Goal: Task Accomplishment & Management: Use online tool/utility

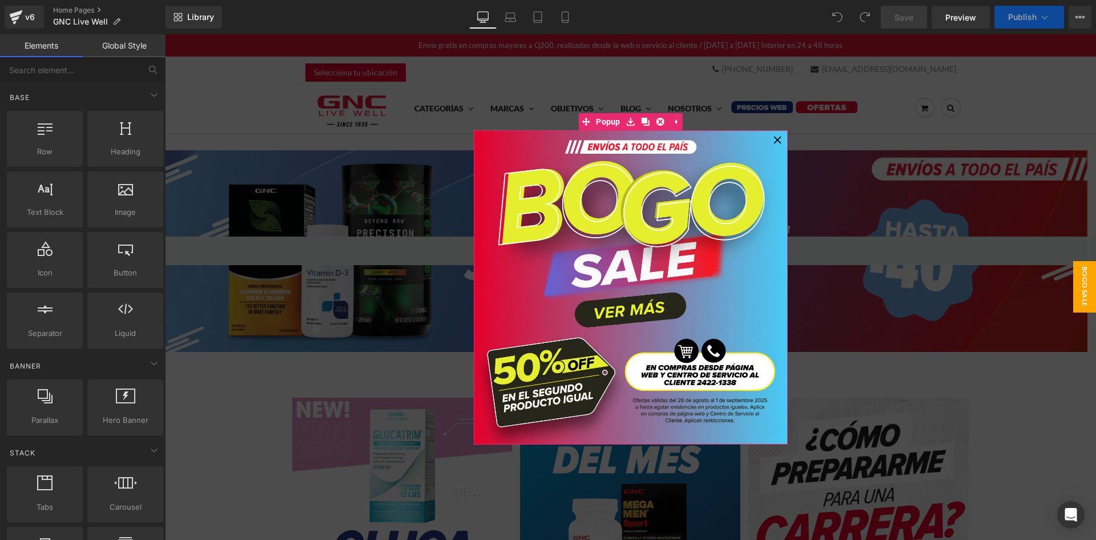
click at [774, 138] on icon at bounding box center [778, 140] width 8 height 8
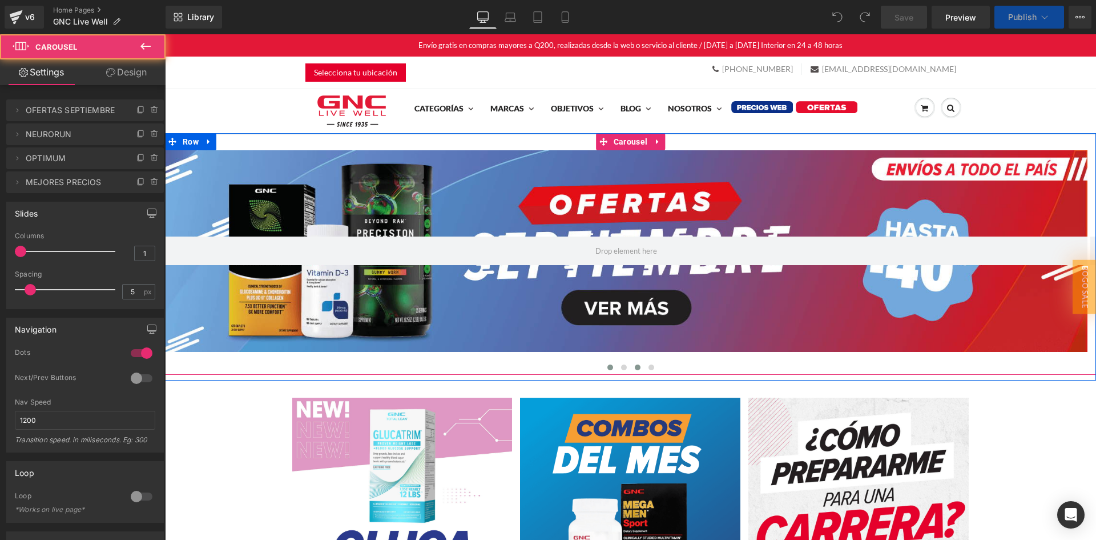
click at [636, 368] on span at bounding box center [638, 367] width 6 height 6
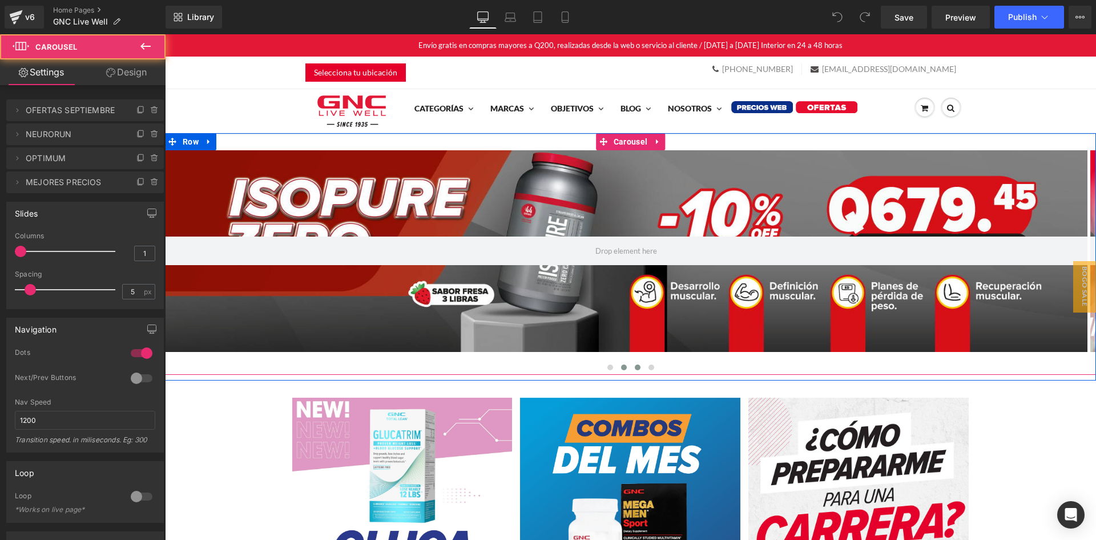
click at [621, 367] on span at bounding box center [624, 367] width 6 height 6
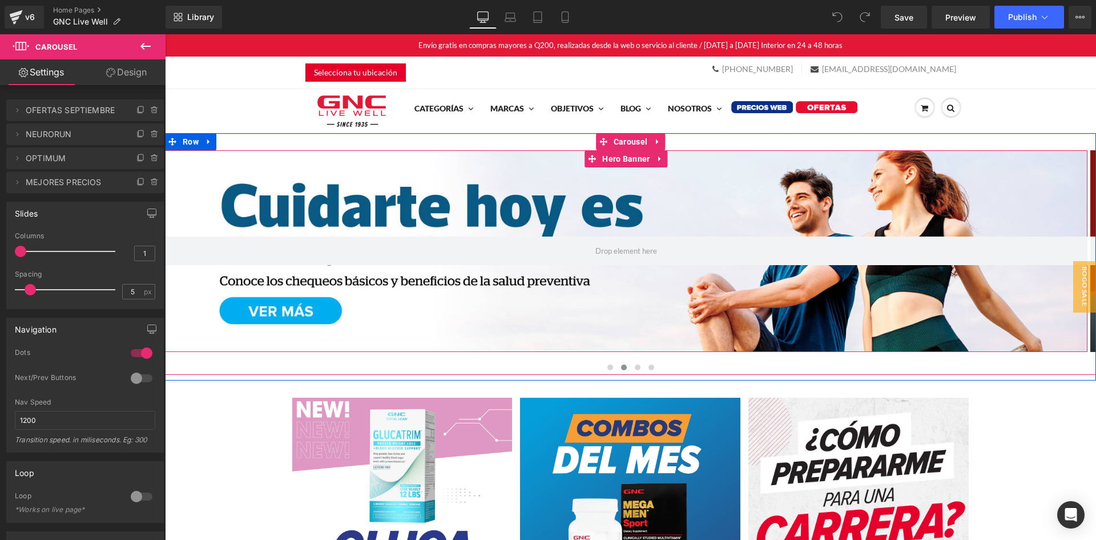
click at [598, 303] on div at bounding box center [626, 251] width 923 height 202
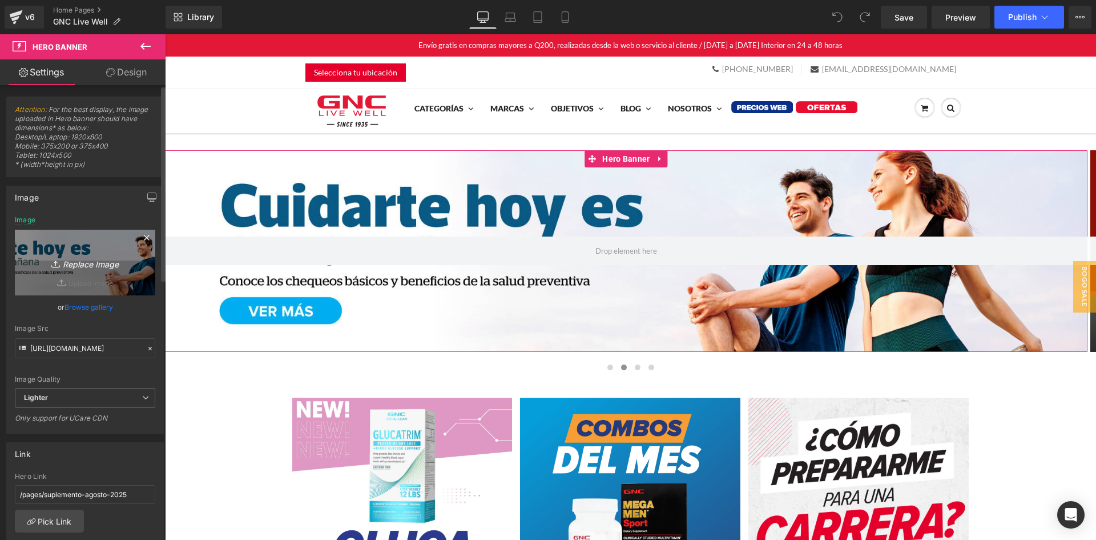
click at [91, 250] on link "Replace Image" at bounding box center [85, 263] width 140 height 66
type input "C:\fakepath\banner desktop home.jpg"
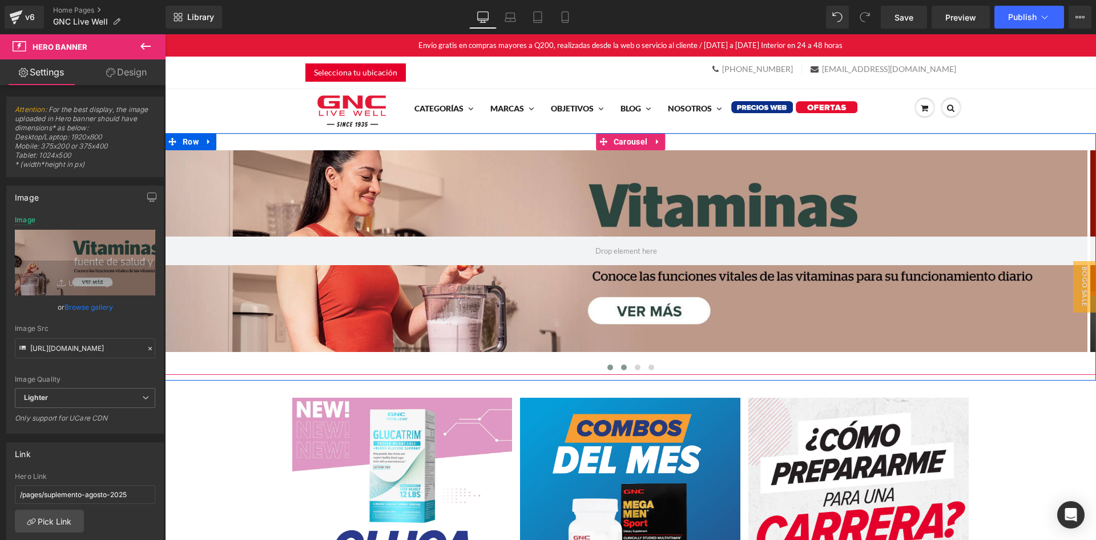
drag, startPoint x: 604, startPoint y: 366, endPoint x: 610, endPoint y: 368, distance: 6.5
click at [608, 366] on span at bounding box center [611, 367] width 6 height 6
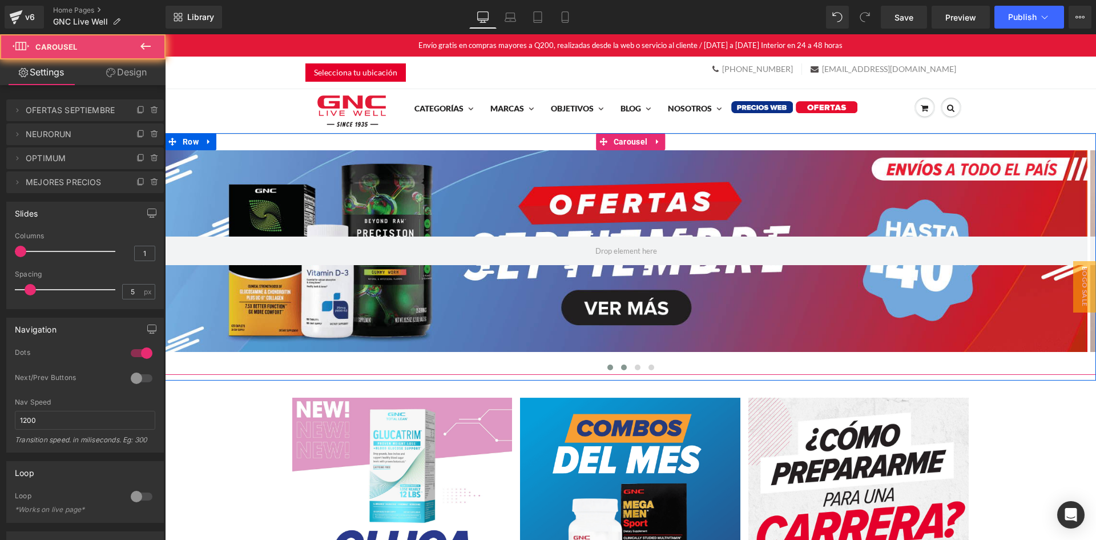
click at [617, 369] on button at bounding box center [624, 366] width 14 height 11
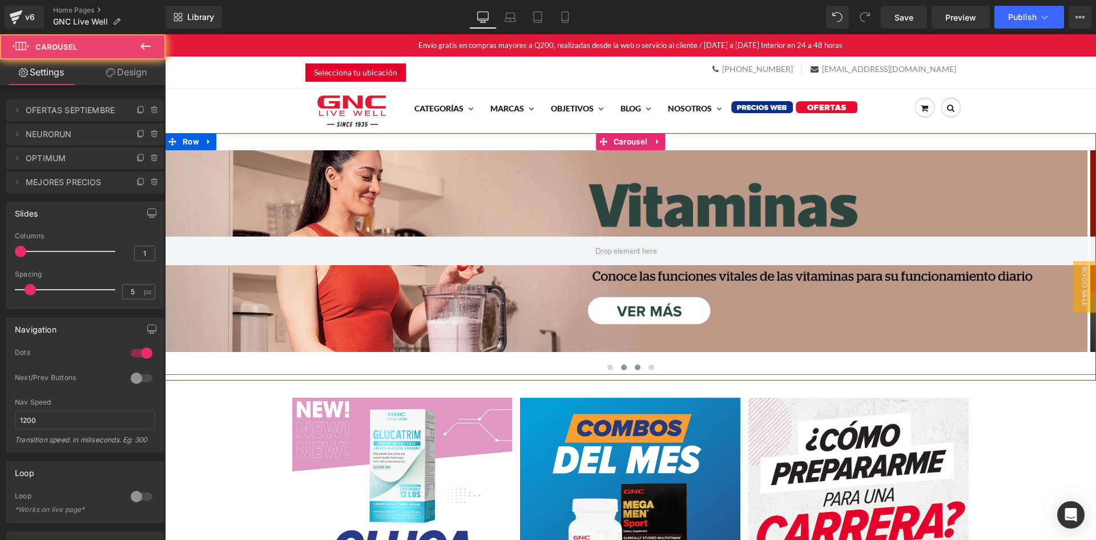
click at [631, 369] on button at bounding box center [638, 366] width 14 height 11
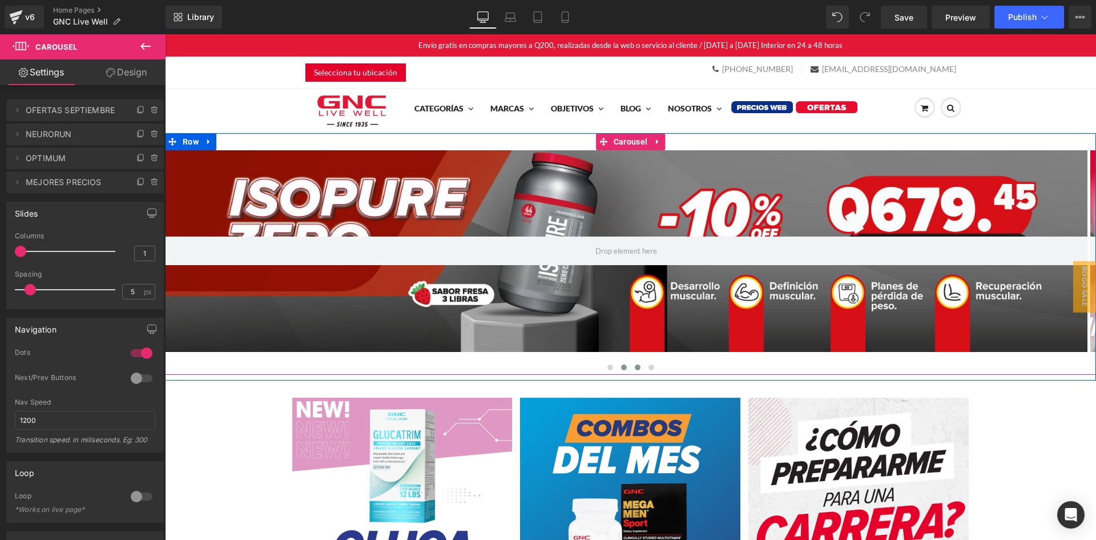
click at [621, 366] on span at bounding box center [624, 367] width 6 height 6
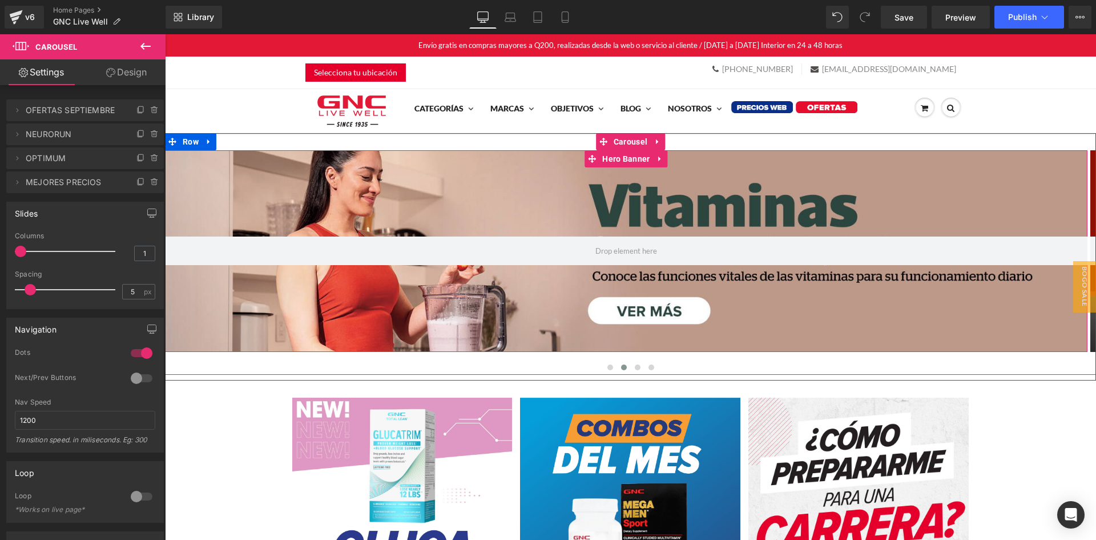
click at [391, 286] on div at bounding box center [626, 251] width 923 height 202
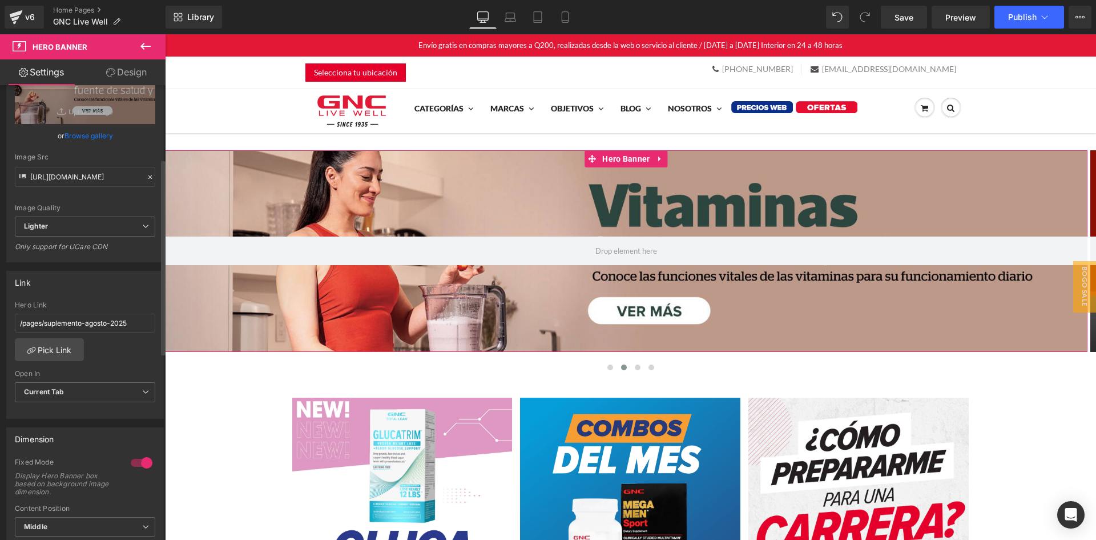
scroll to position [228, 0]
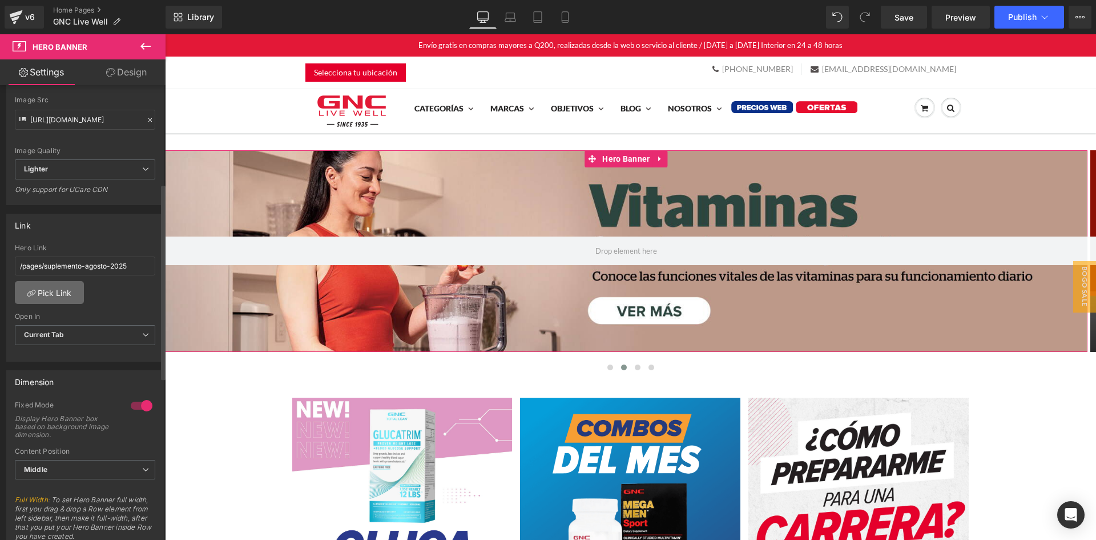
click at [69, 294] on link "Pick Link" at bounding box center [49, 292] width 69 height 23
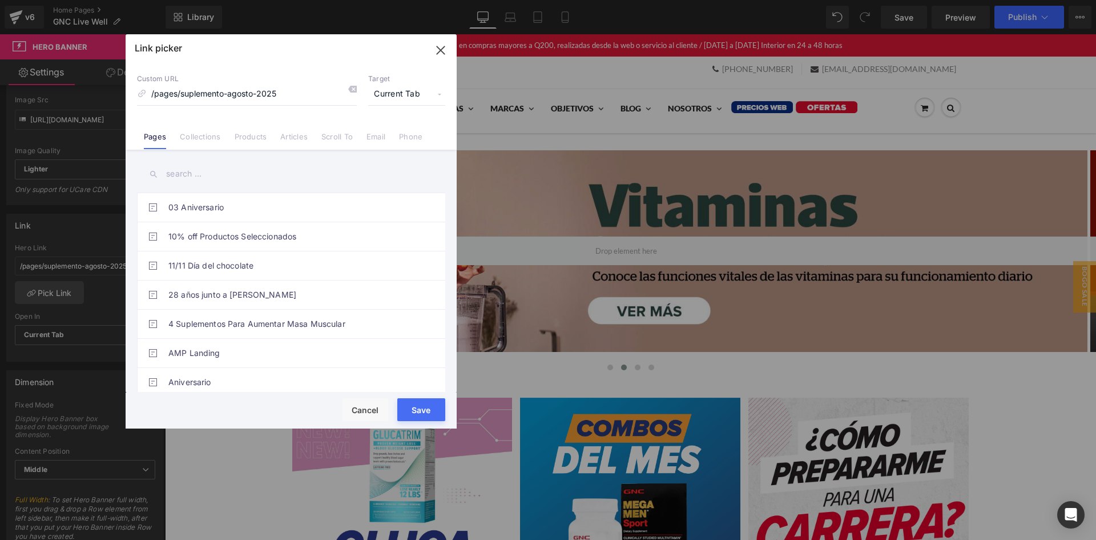
click at [199, 177] on input "text" at bounding box center [291, 174] width 308 height 26
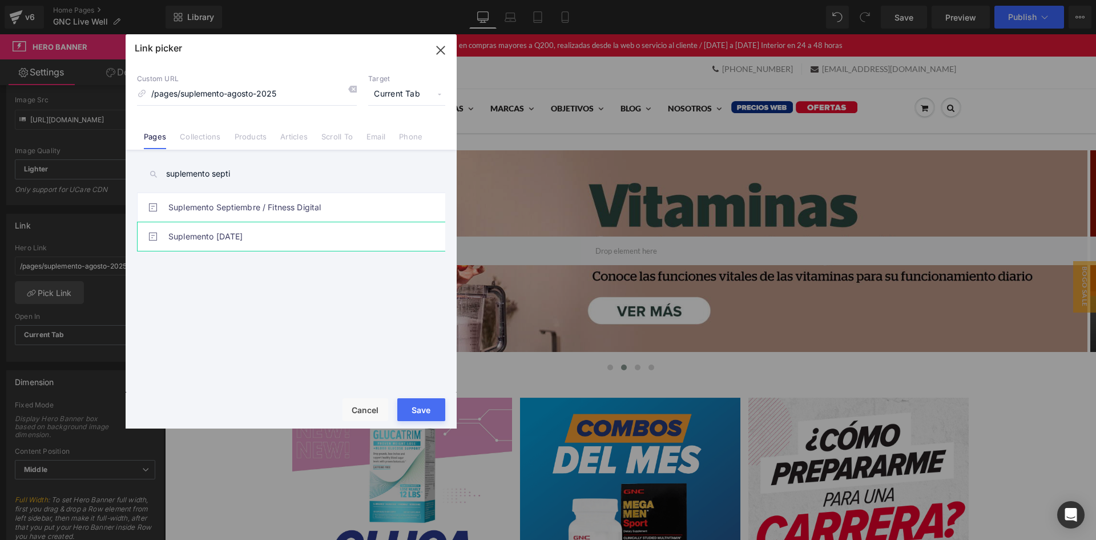
type input "suplemento septi"
click at [250, 242] on link "Suplemento septiembre 2025" at bounding box center [293, 236] width 251 height 29
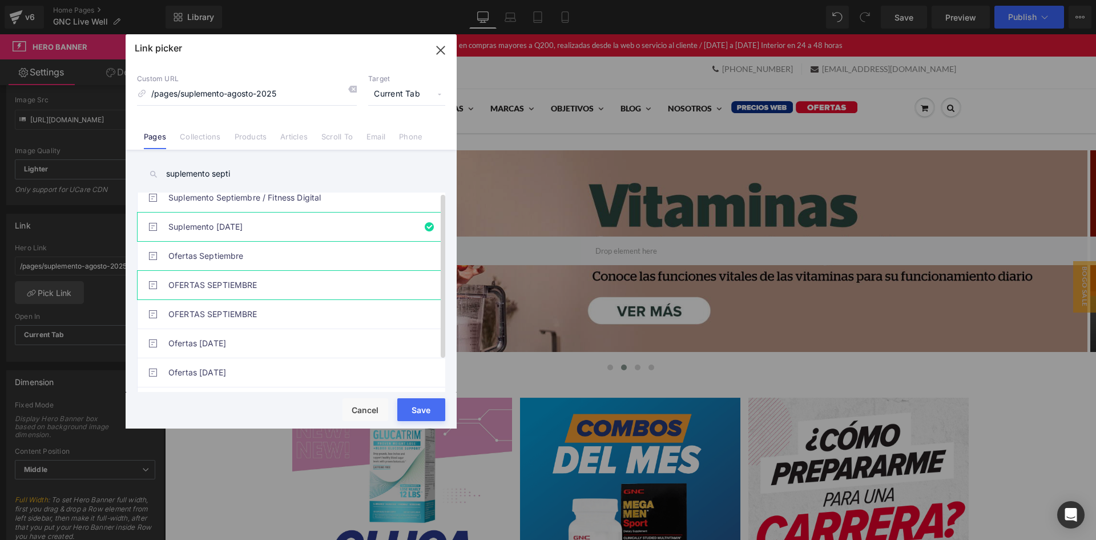
scroll to position [38, 0]
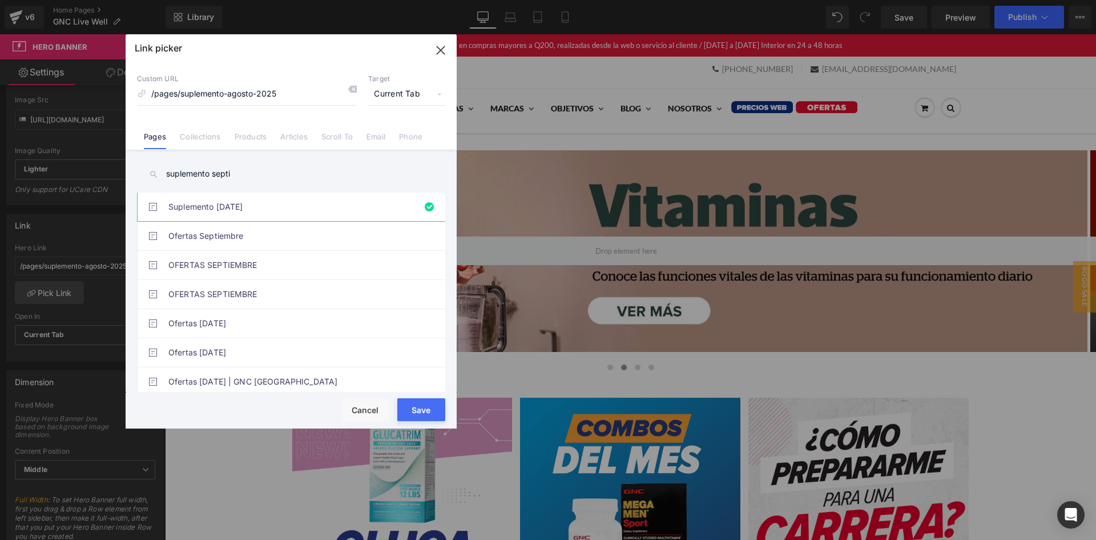
click at [429, 407] on button "Save" at bounding box center [421, 409] width 48 height 23
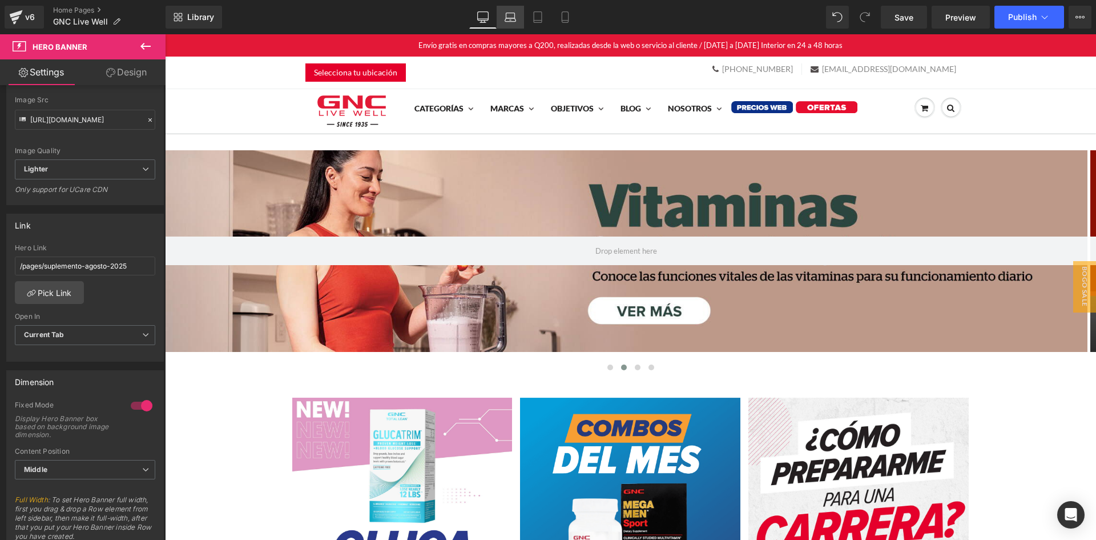
click at [511, 12] on icon at bounding box center [510, 16] width 11 height 11
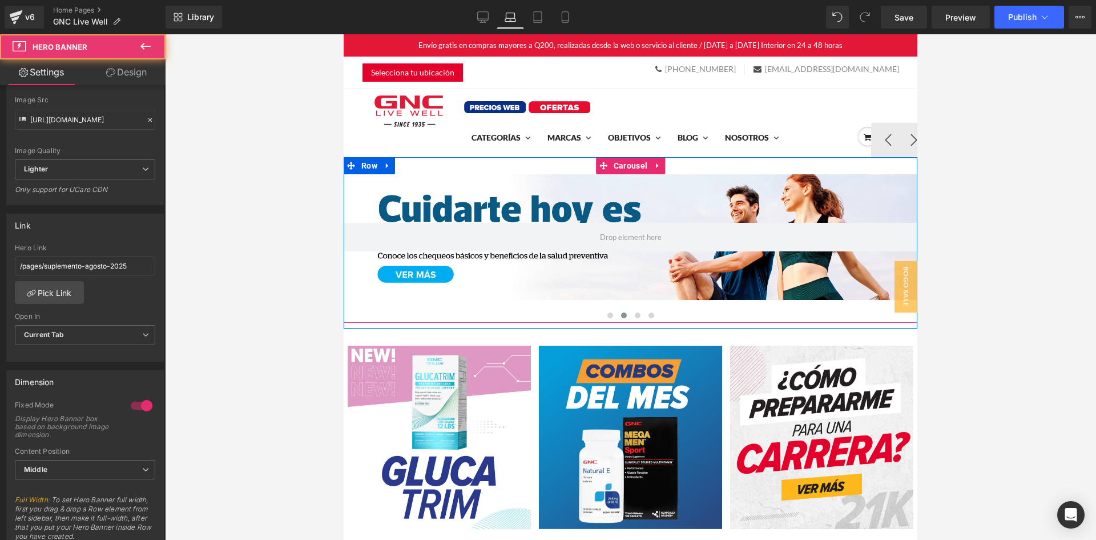
click at [585, 264] on div at bounding box center [631, 237] width 574 height 126
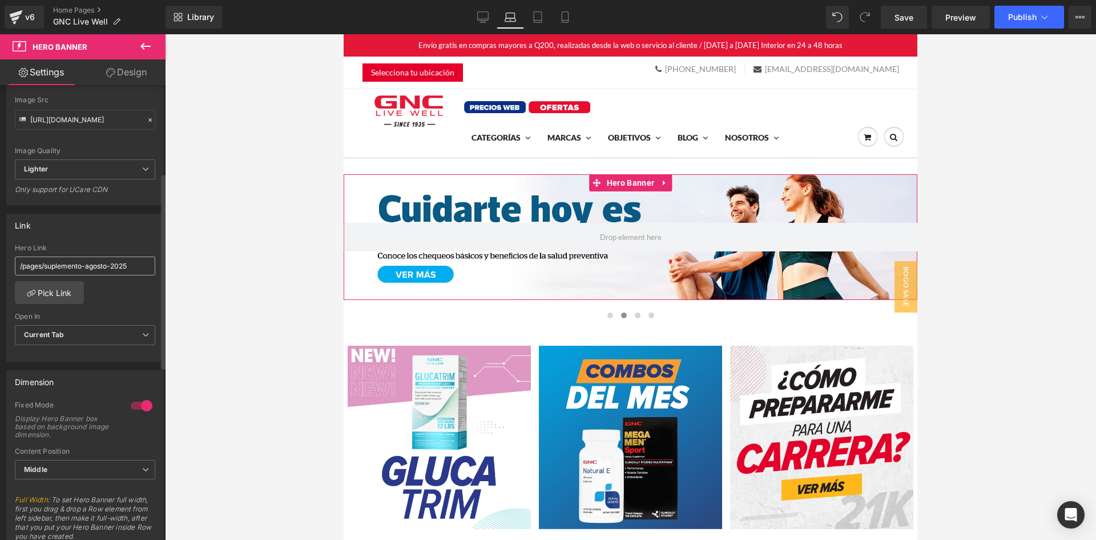
scroll to position [0, 0]
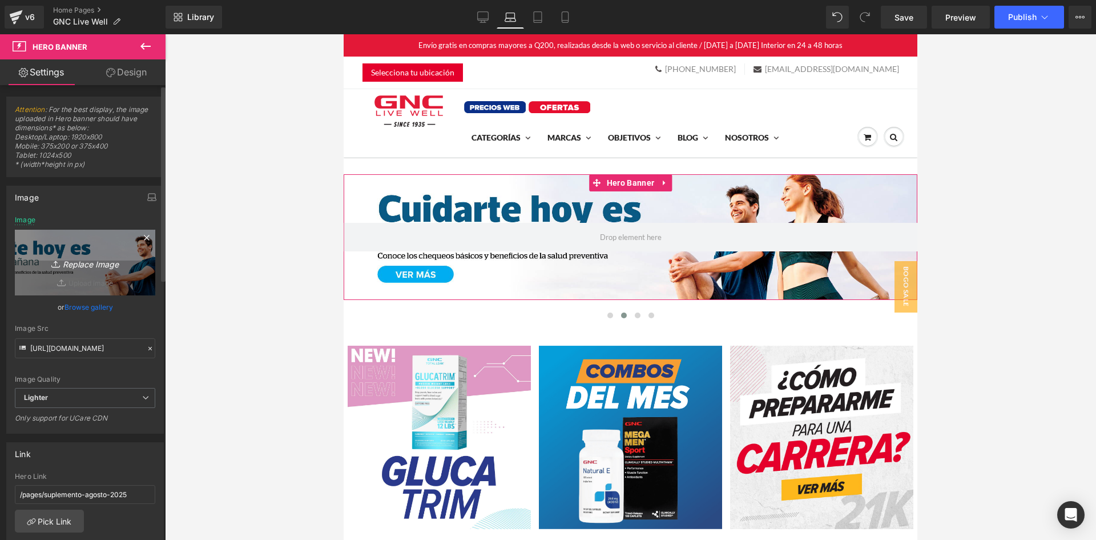
click at [78, 232] on link "Replace Image" at bounding box center [85, 263] width 140 height 66
type input "C:\fakepath\banner desktop home.jpg"
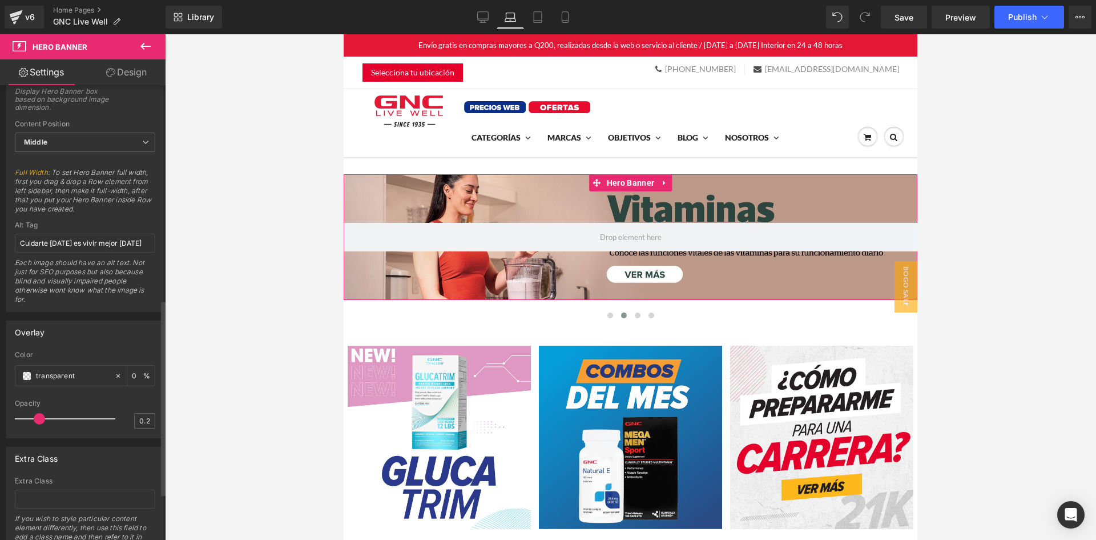
scroll to position [571, 0]
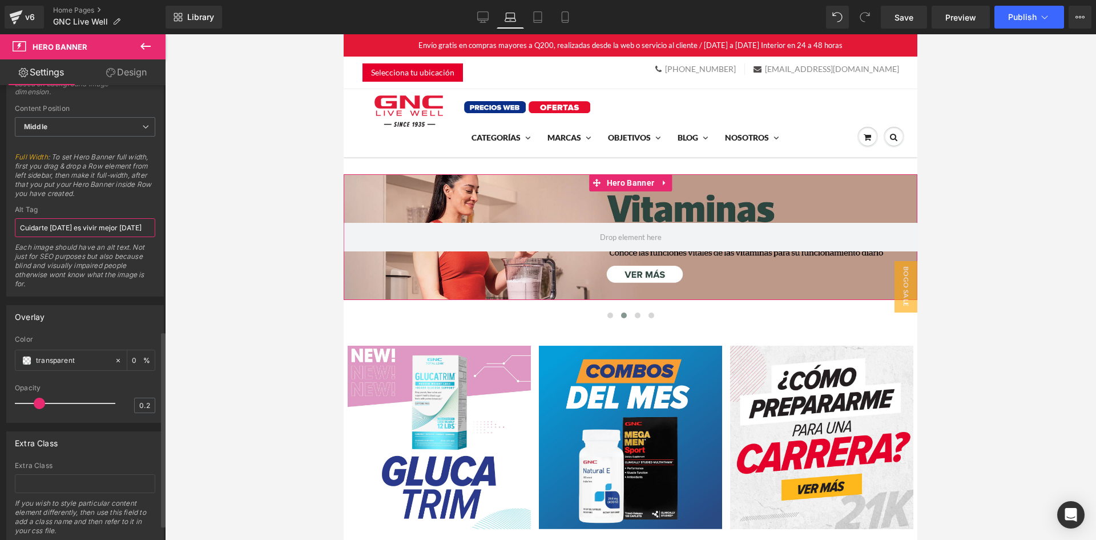
click at [101, 230] on input "Cuidarte hoy es vivir mejor mañana" at bounding box center [85, 227] width 140 height 19
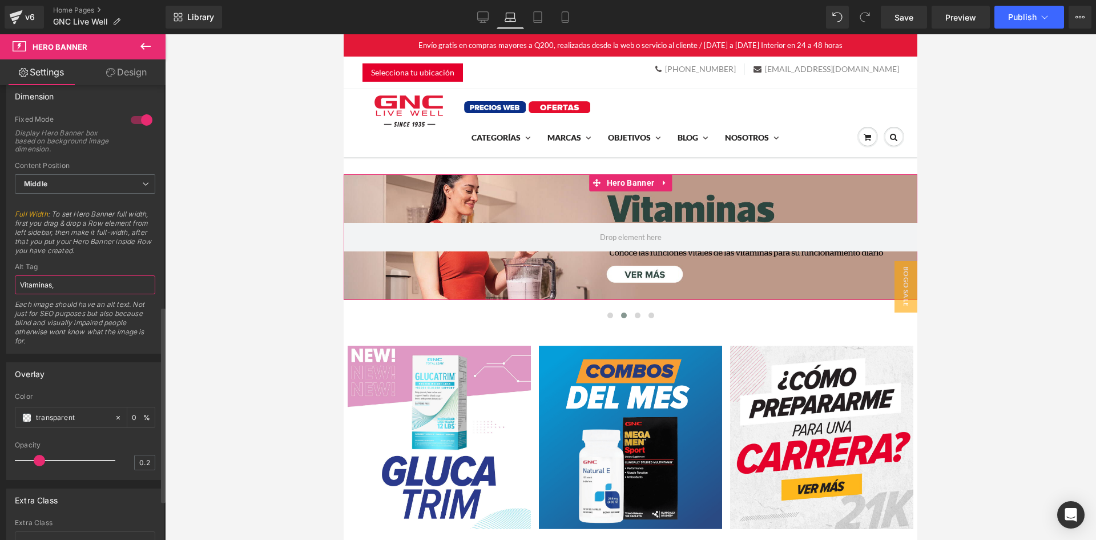
click at [86, 287] on input "Vitaminas," at bounding box center [85, 284] width 140 height 19
type input "Vitaminas, fuente de salud y belleza"
click at [485, 18] on icon at bounding box center [482, 16] width 11 height 11
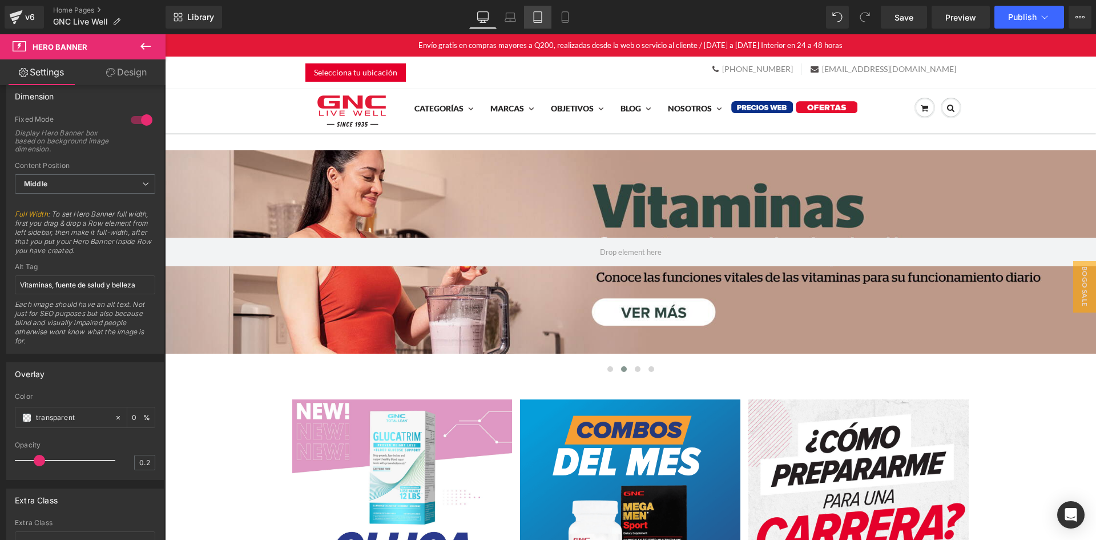
click at [541, 18] on icon at bounding box center [537, 16] width 11 height 11
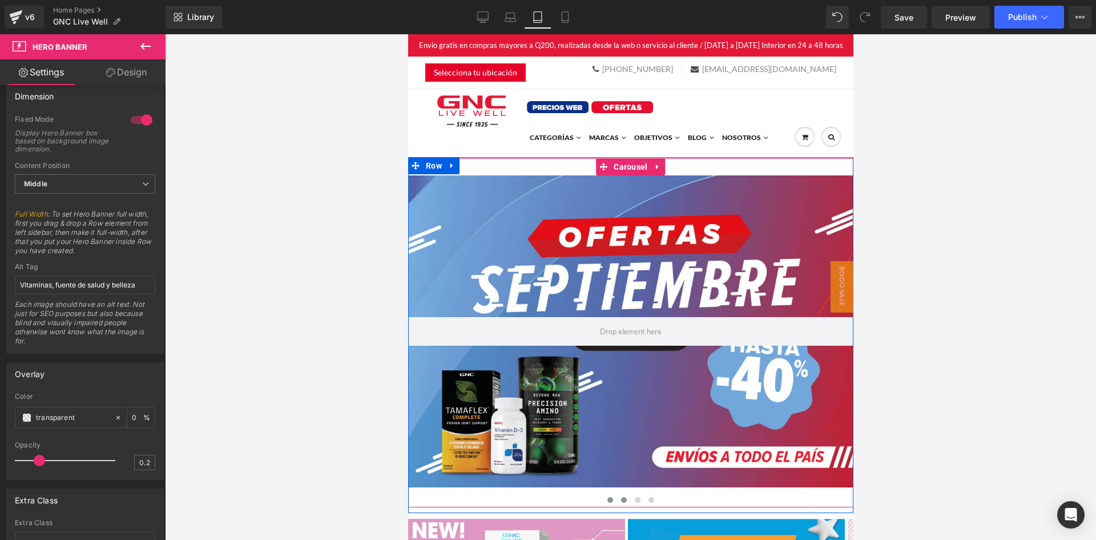
click at [621, 500] on span at bounding box center [624, 500] width 6 height 6
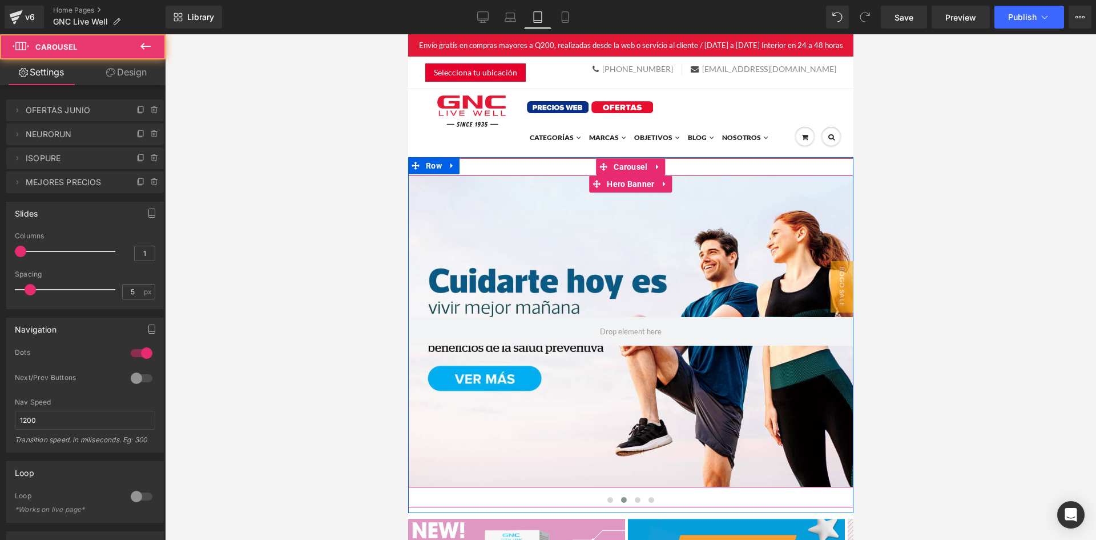
click at [582, 404] on div at bounding box center [630, 331] width 445 height 312
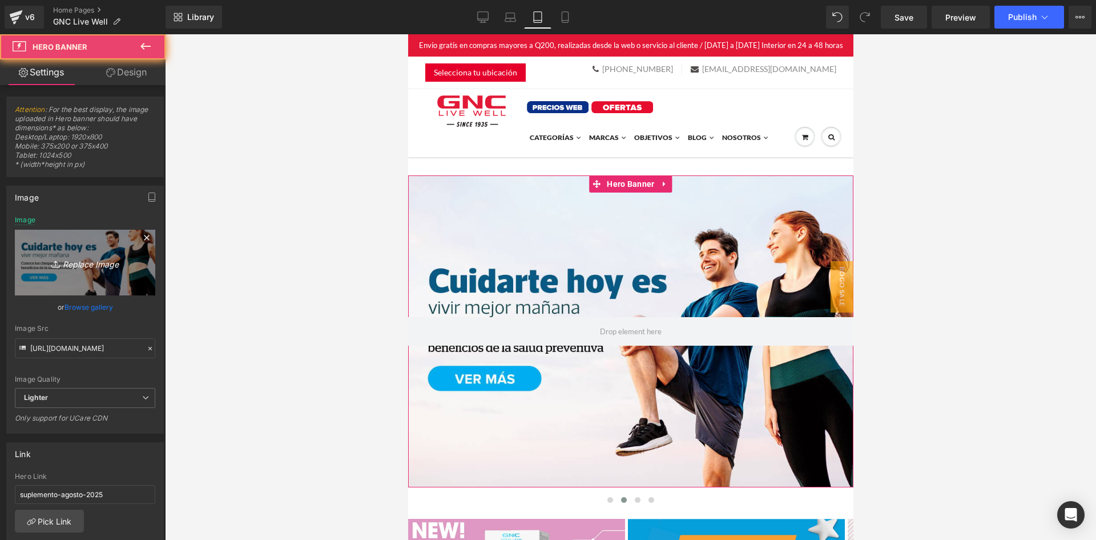
click at [70, 252] on link "Replace Image" at bounding box center [85, 263] width 140 height 66
type input "C:\fakepath\banner mobile home.jpg"
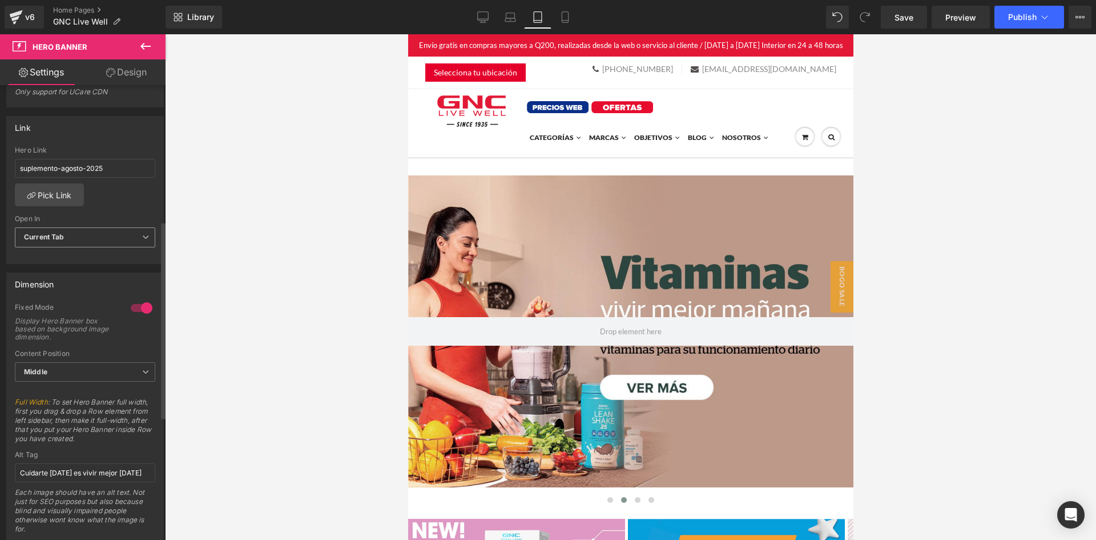
scroll to position [343, 0]
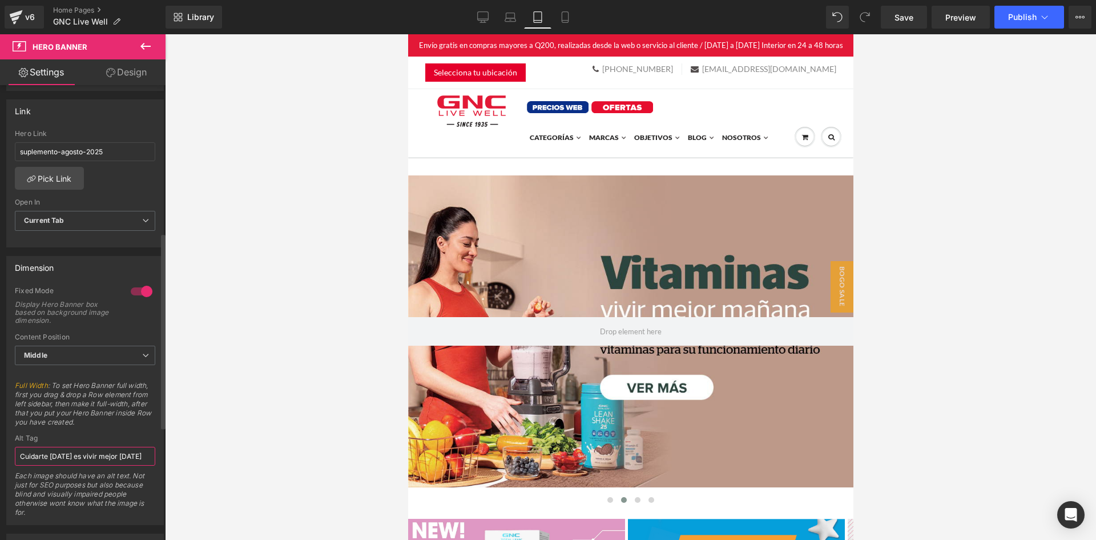
click at [104, 462] on input "Cuidarte hoy es vivir mejor mañana" at bounding box center [85, 456] width 140 height 19
paste input "Vitaminas, fuente de salud y bellez"
type input "Vitaminas, fuente de salud y belleza"
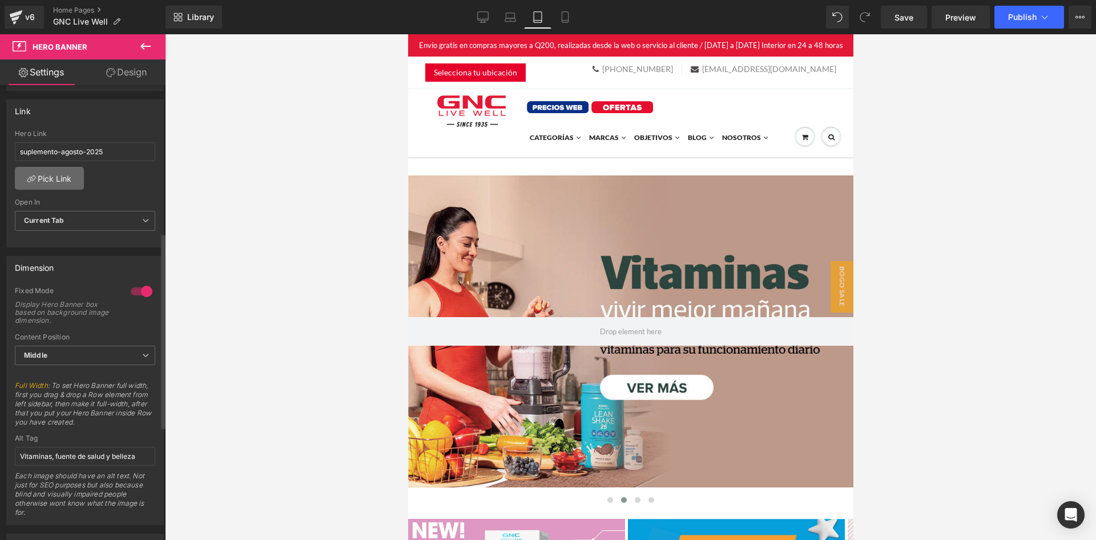
click at [50, 179] on link "Pick Link" at bounding box center [49, 178] width 69 height 23
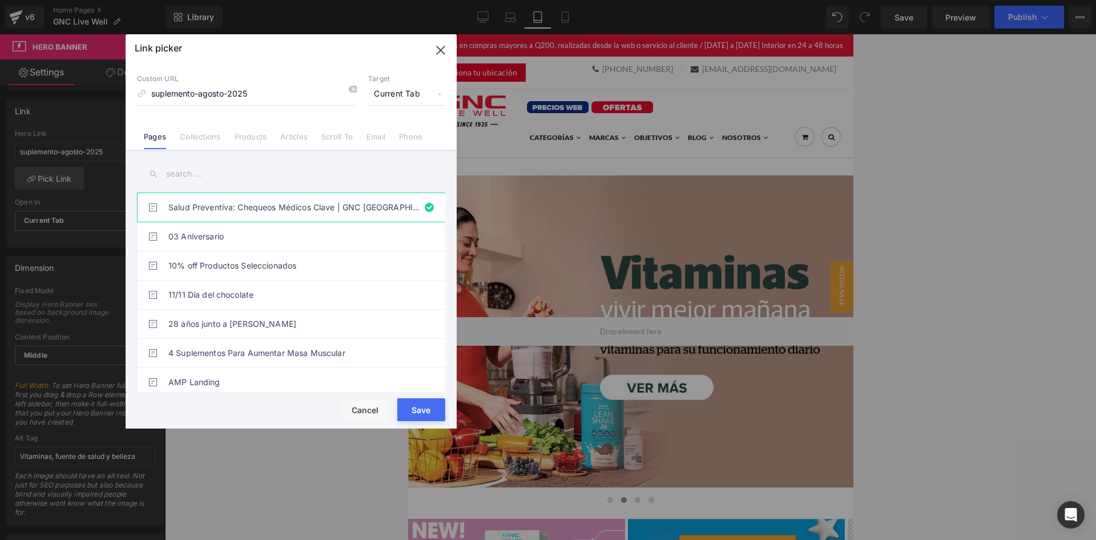
click at [181, 171] on input "text" at bounding box center [291, 174] width 308 height 26
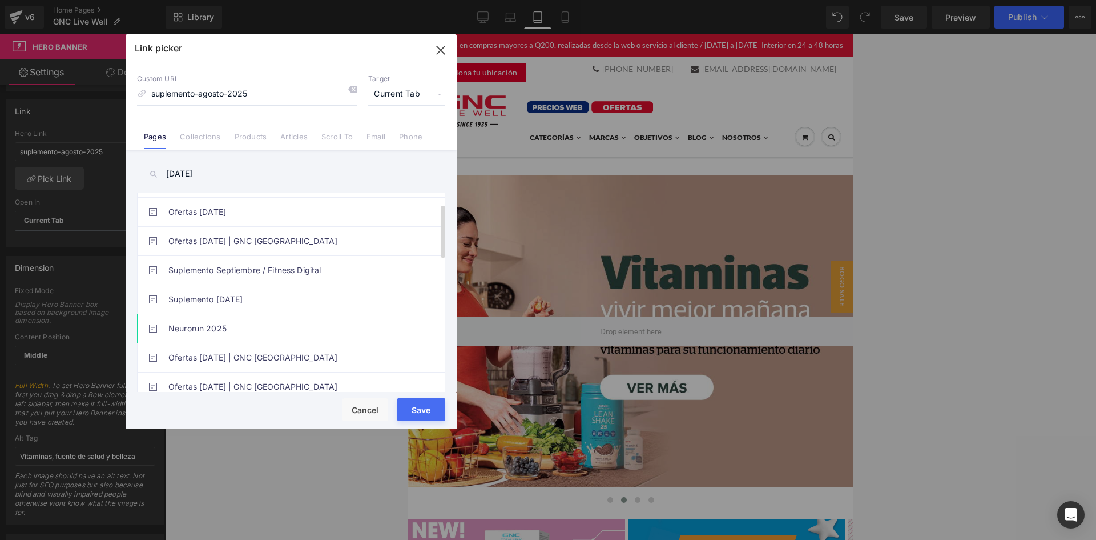
scroll to position [114, 0]
type input "septiembre 2025"
click at [318, 294] on link "Suplemento septiembre 2025" at bounding box center [293, 297] width 251 height 29
click at [411, 407] on button "Save" at bounding box center [421, 409] width 48 height 23
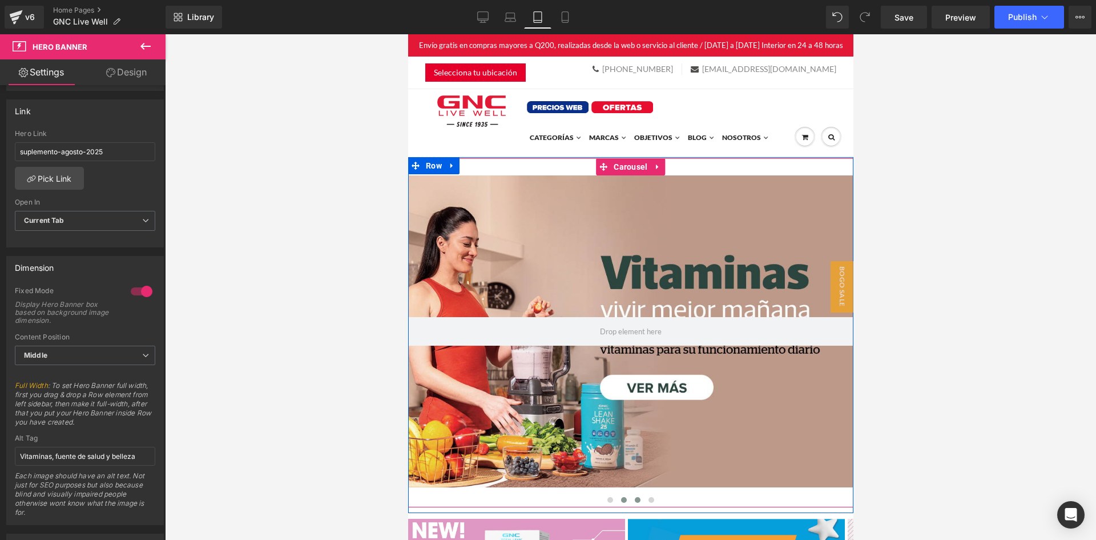
click at [638, 501] on button at bounding box center [637, 499] width 14 height 11
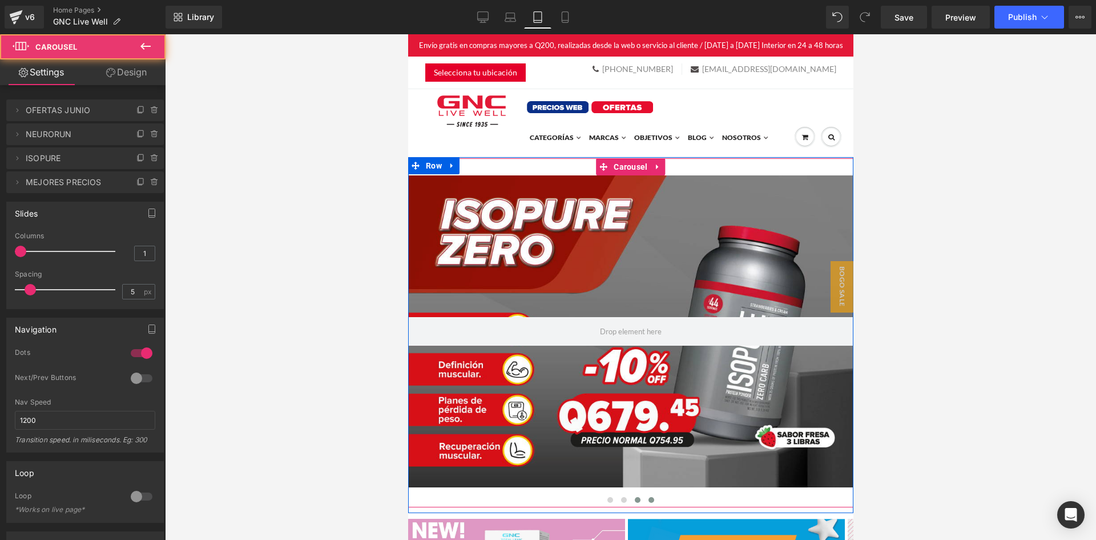
click at [648, 501] on span at bounding box center [651, 500] width 6 height 6
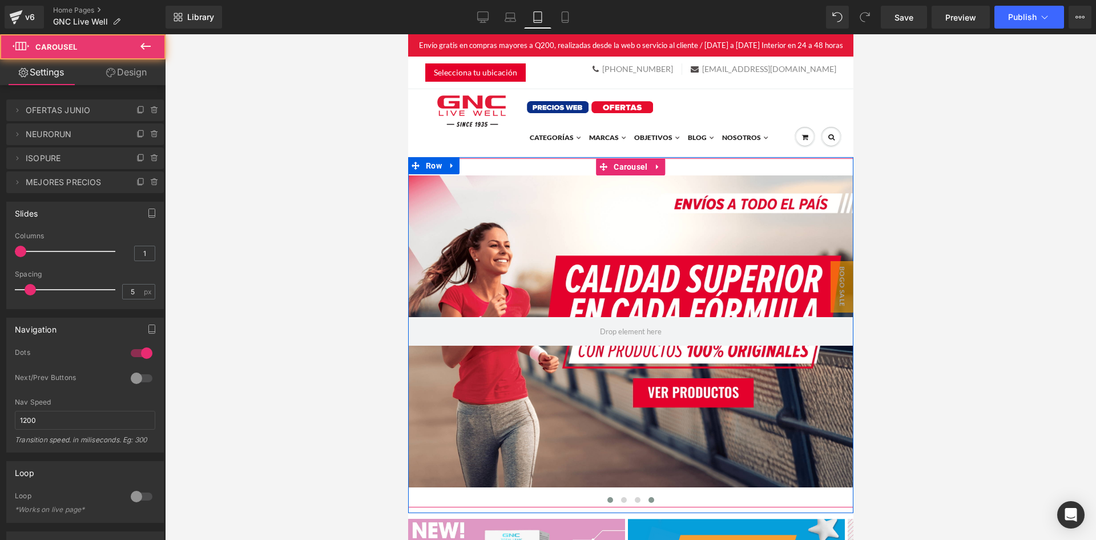
click at [607, 502] on span at bounding box center [610, 500] width 6 height 6
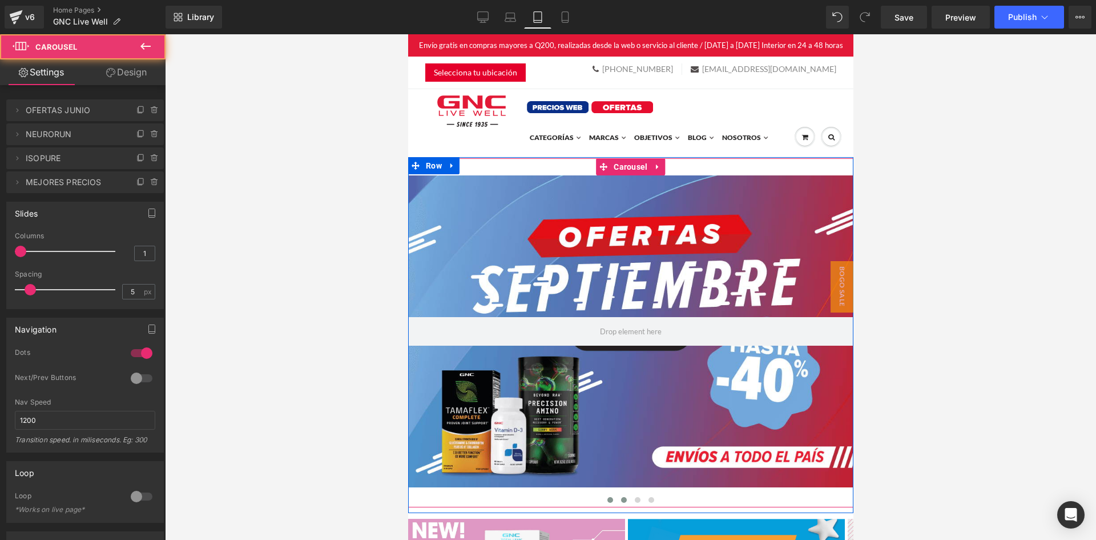
click at [621, 501] on span at bounding box center [624, 500] width 6 height 6
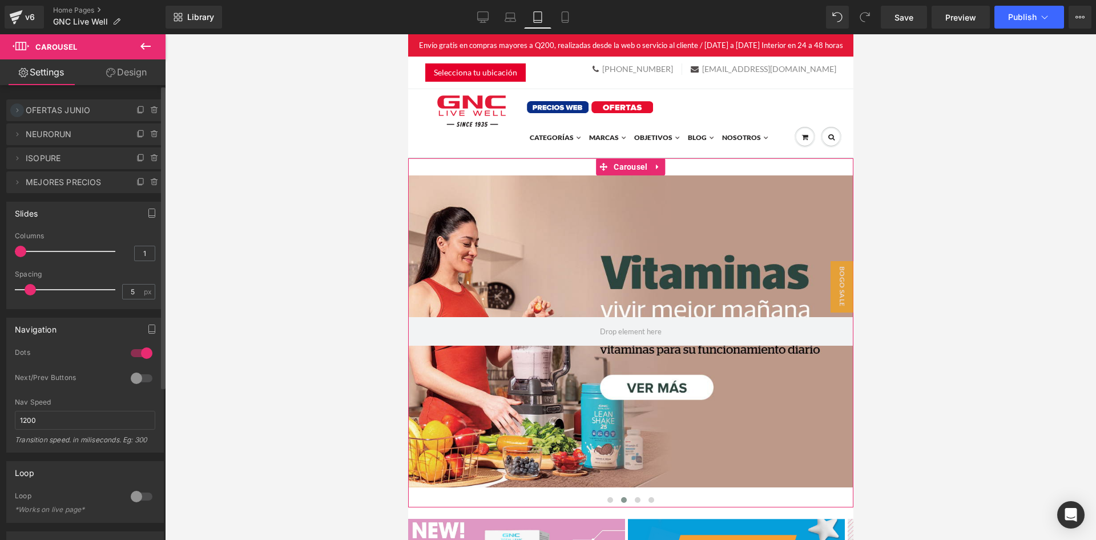
click at [18, 108] on icon at bounding box center [17, 110] width 9 height 9
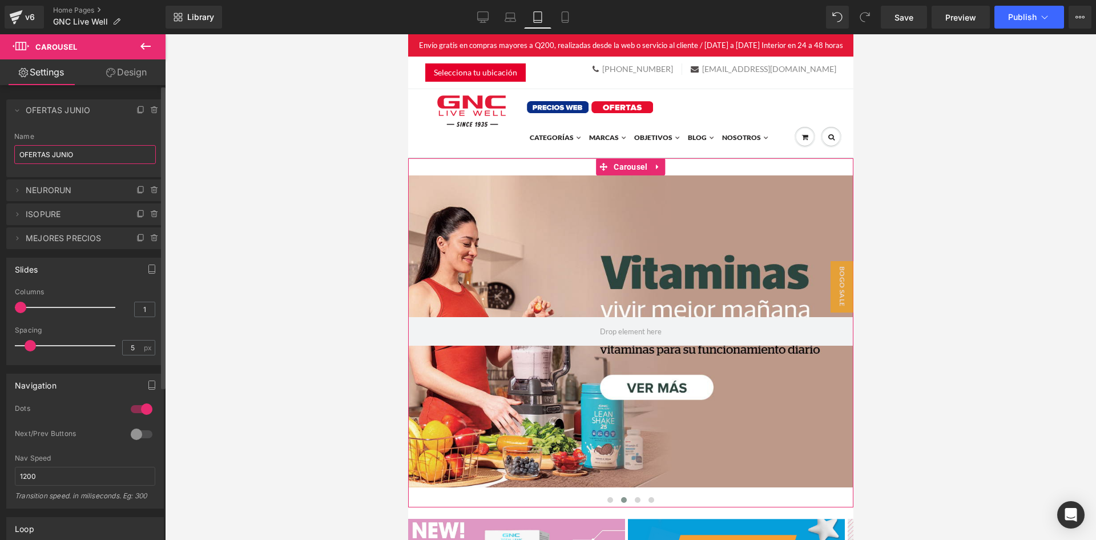
click at [69, 156] on input "OFERTAS JUNIO" at bounding box center [85, 154] width 142 height 19
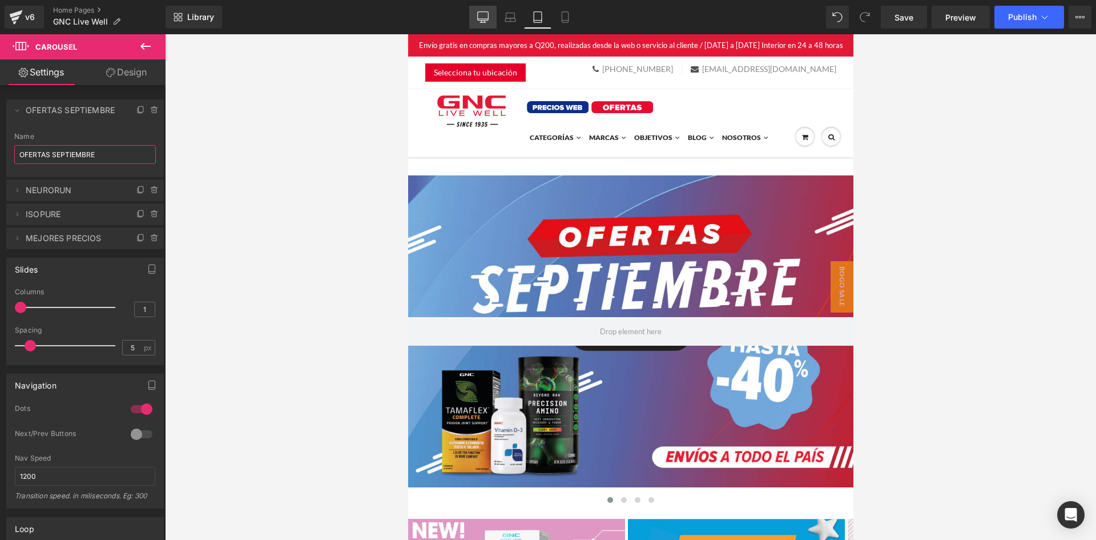
type input "OFERTAS SEPTIEMBRE"
click at [490, 11] on link "Desktop" at bounding box center [482, 17] width 27 height 23
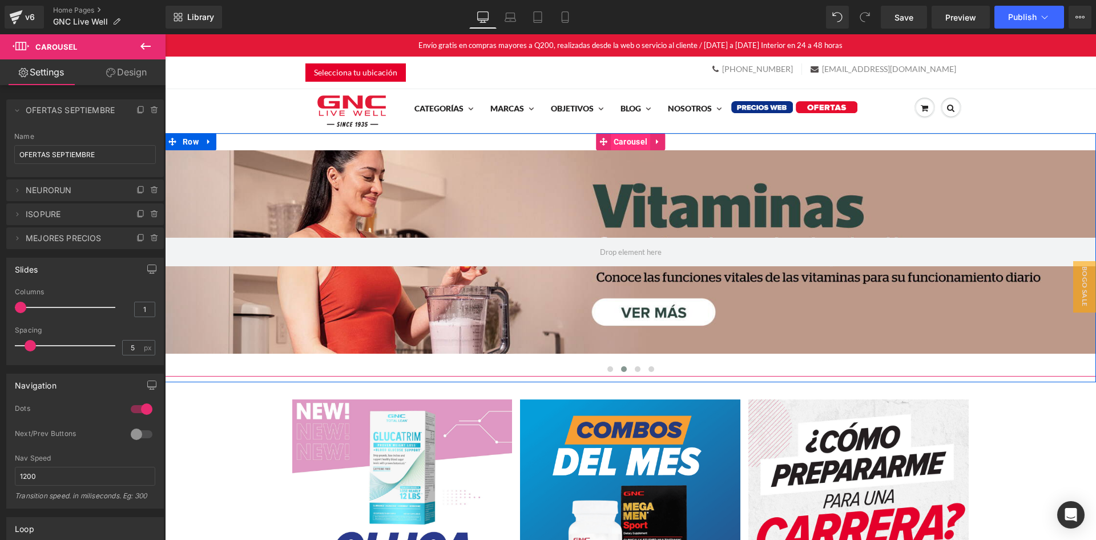
click at [636, 148] on span "Carousel" at bounding box center [630, 141] width 39 height 17
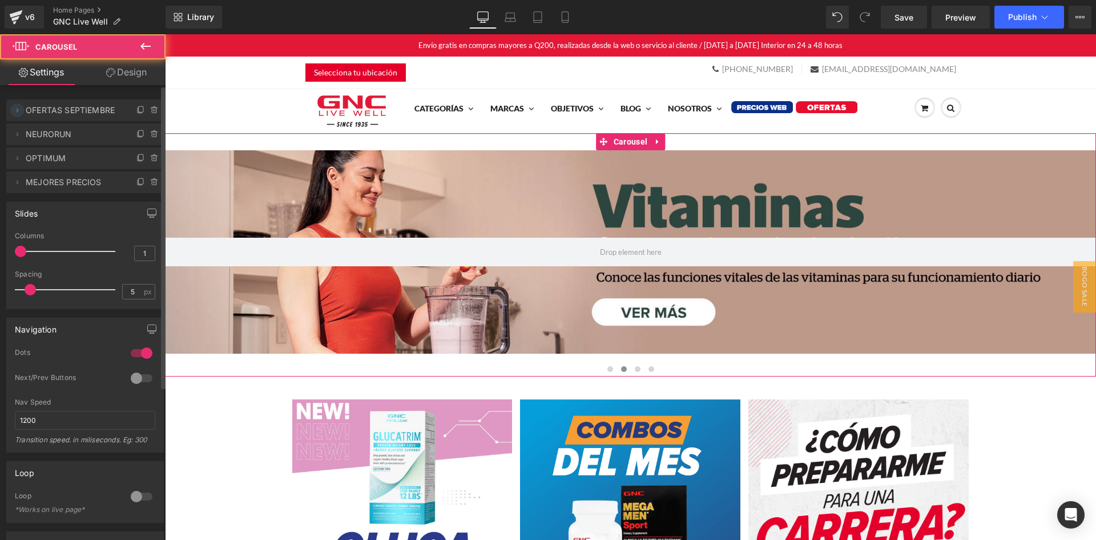
click at [14, 112] on icon at bounding box center [17, 110] width 9 height 9
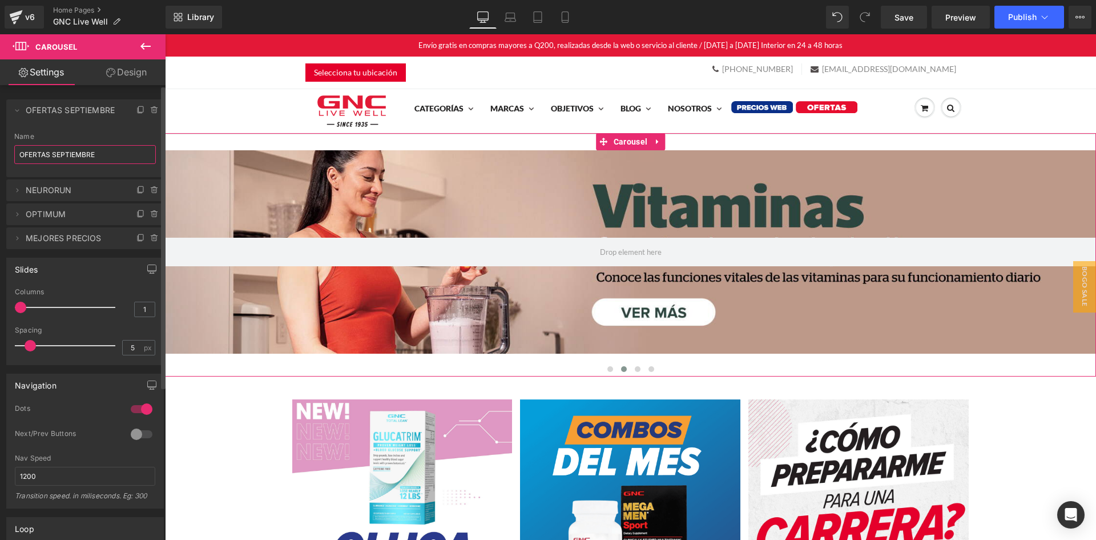
click at [82, 151] on input "OFERTAS SEPTIEMBRE" at bounding box center [85, 154] width 142 height 19
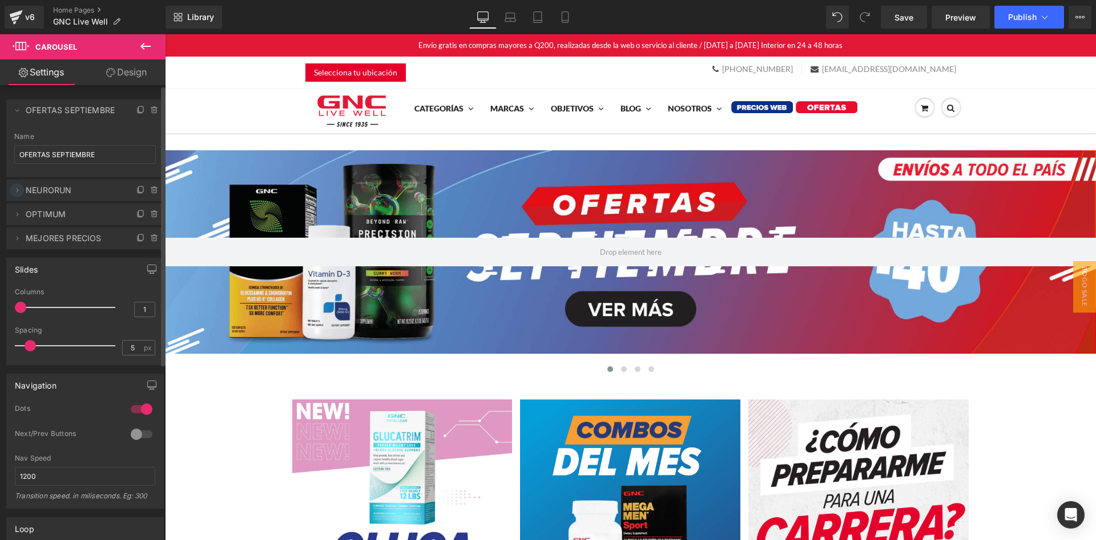
click at [17, 189] on icon at bounding box center [17, 190] width 9 height 9
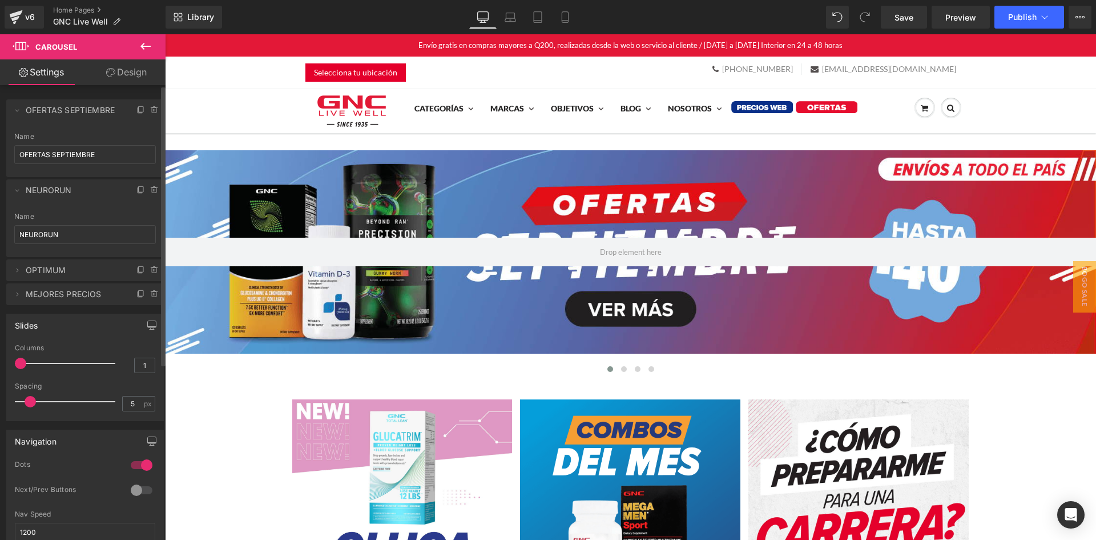
click at [62, 220] on div "Name NEURORUN" at bounding box center [85, 234] width 142 height 45
click at [62, 232] on input "NEURORUN" at bounding box center [85, 234] width 142 height 19
type input "SUPLEMENTO SEPTIEMBRE"
click at [546, 22] on link "Tablet" at bounding box center [537, 17] width 27 height 23
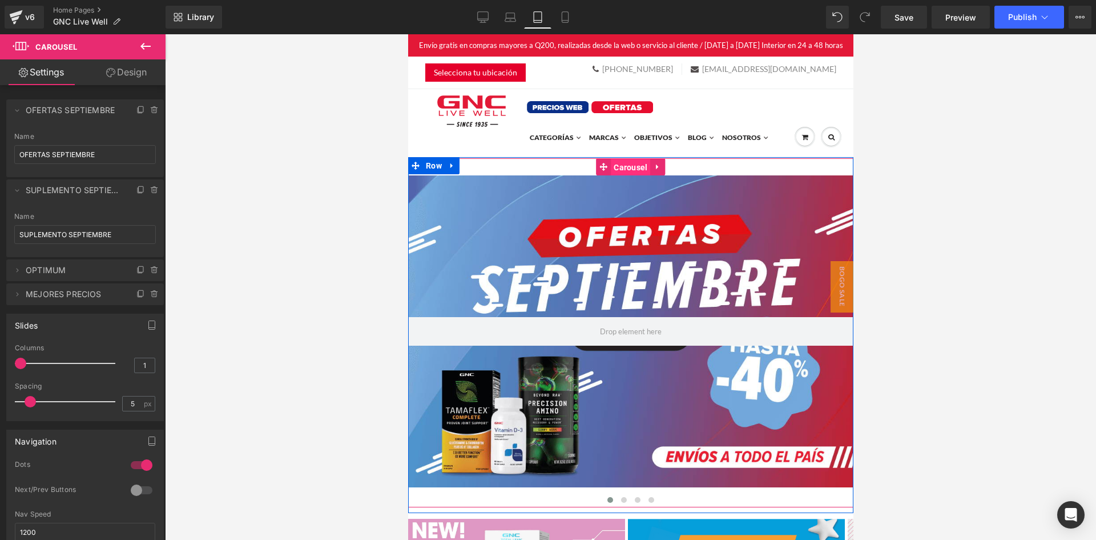
click at [629, 167] on span "Carousel" at bounding box center [629, 167] width 39 height 17
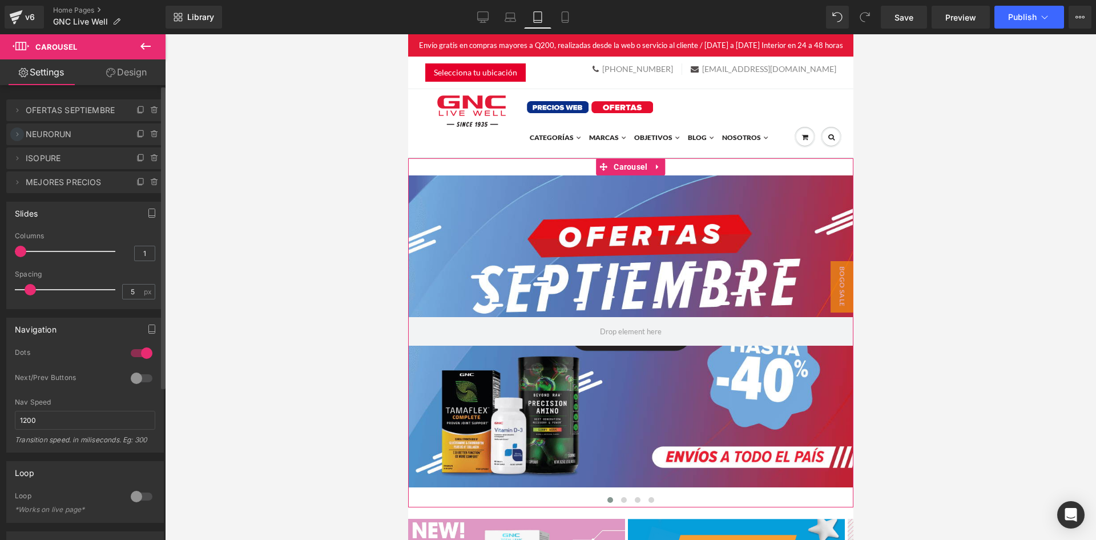
click at [15, 136] on icon at bounding box center [17, 134] width 9 height 9
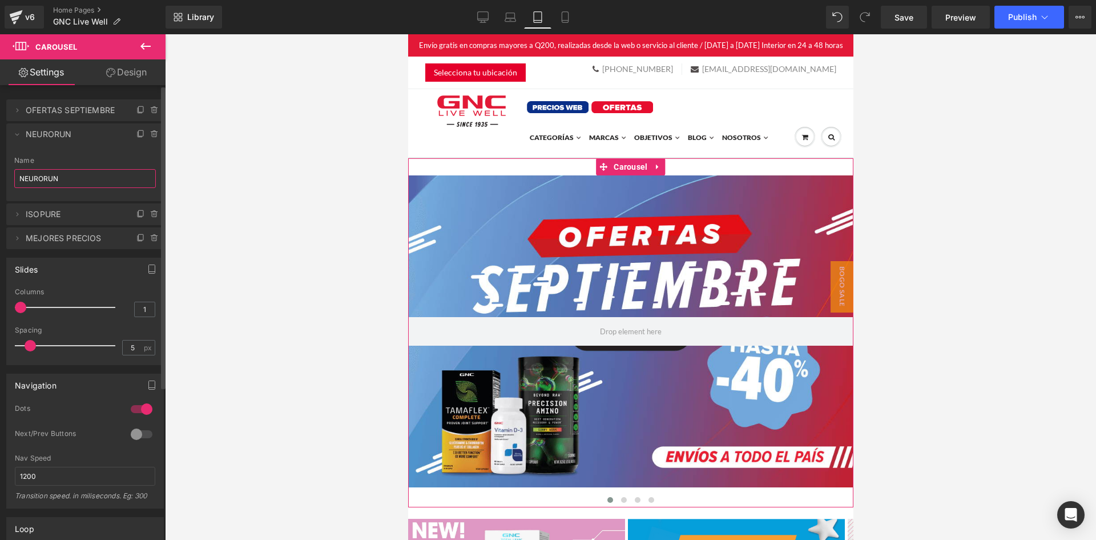
click at [55, 185] on input "NEURORUN" at bounding box center [85, 178] width 142 height 19
paste input "SUPLEMENTO SEPTIEMBRE"
click at [55, 185] on input "SUPLEMENTO SEPTIEMBRE" at bounding box center [85, 178] width 142 height 19
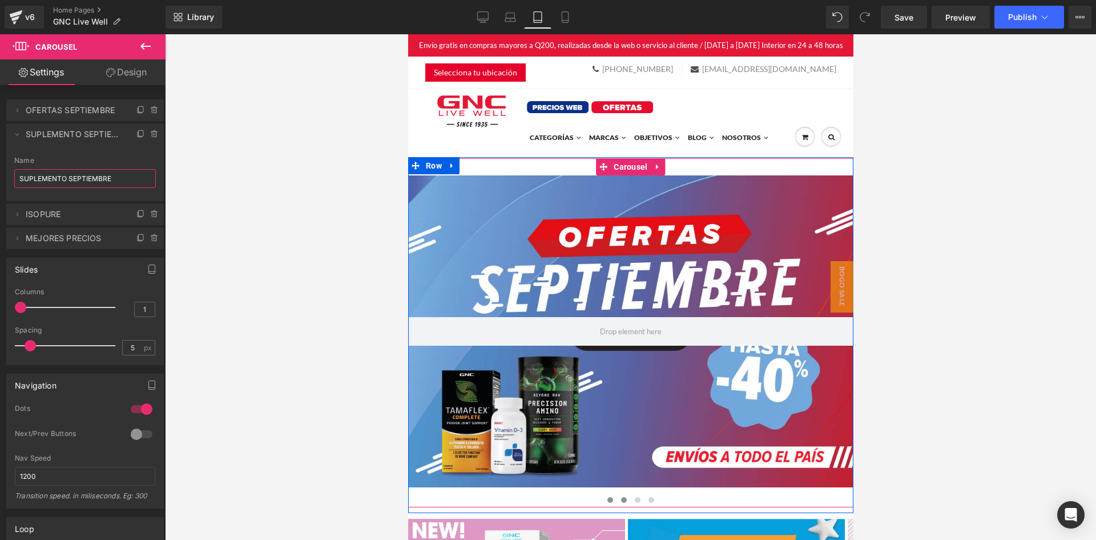
type input "SUPLEMENTO SEPTIEMBRE"
click at [511, 407] on div at bounding box center [630, 331] width 445 height 312
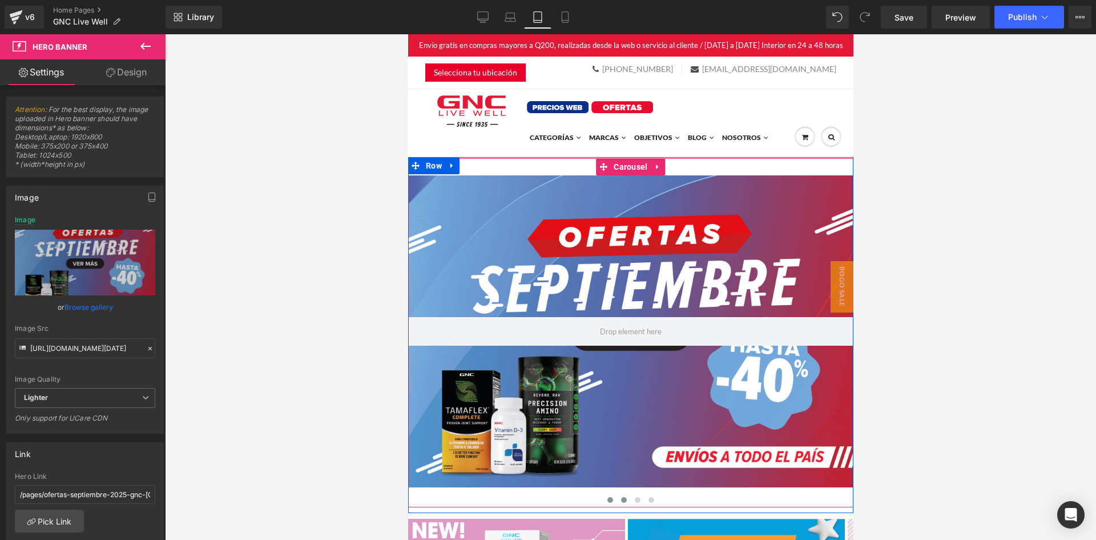
click at [621, 499] on span at bounding box center [624, 500] width 6 height 6
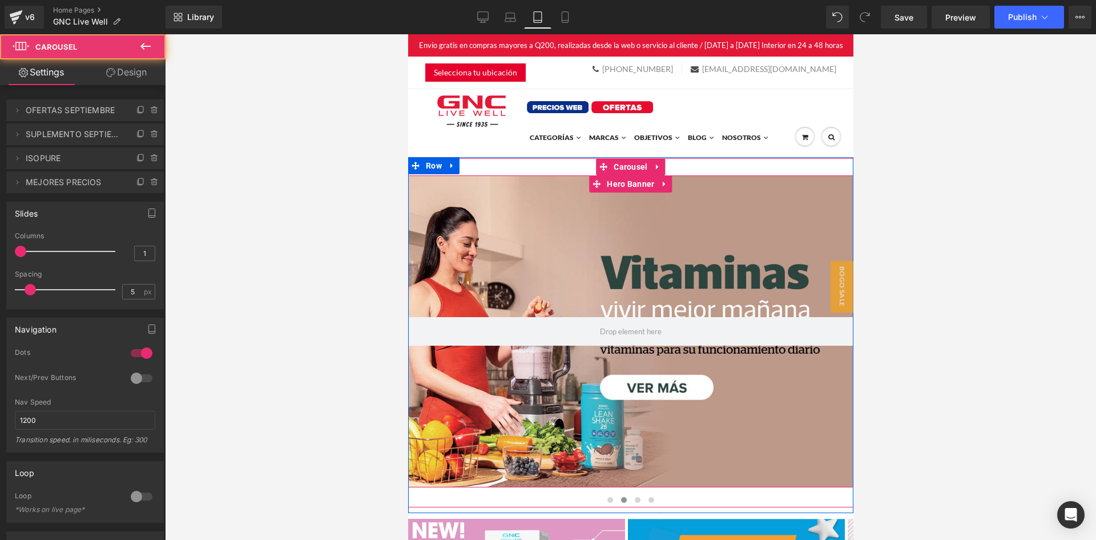
click at [563, 424] on div at bounding box center [630, 331] width 445 height 312
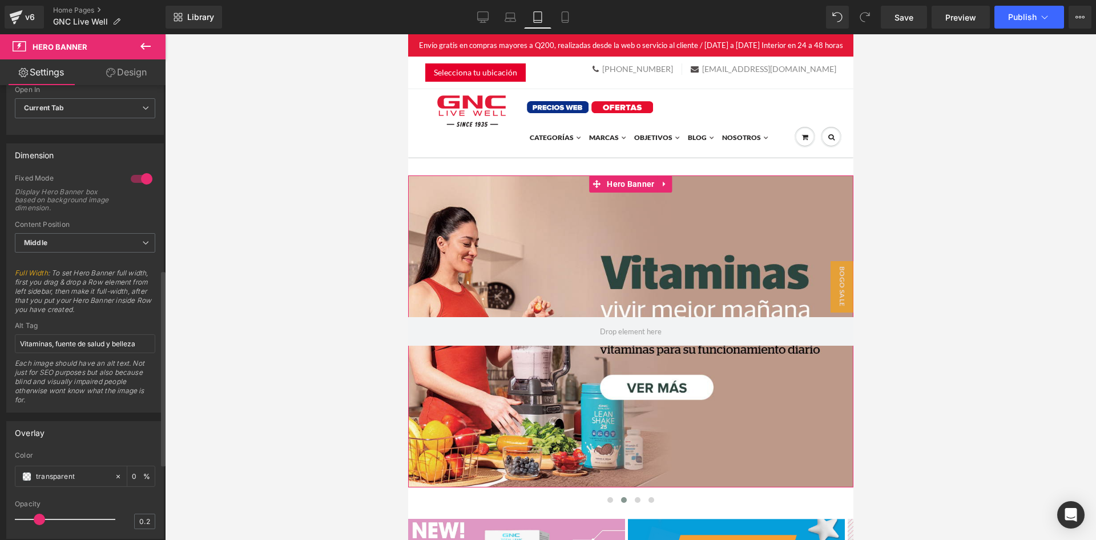
scroll to position [457, 0]
click at [480, 13] on icon at bounding box center [482, 16] width 11 height 11
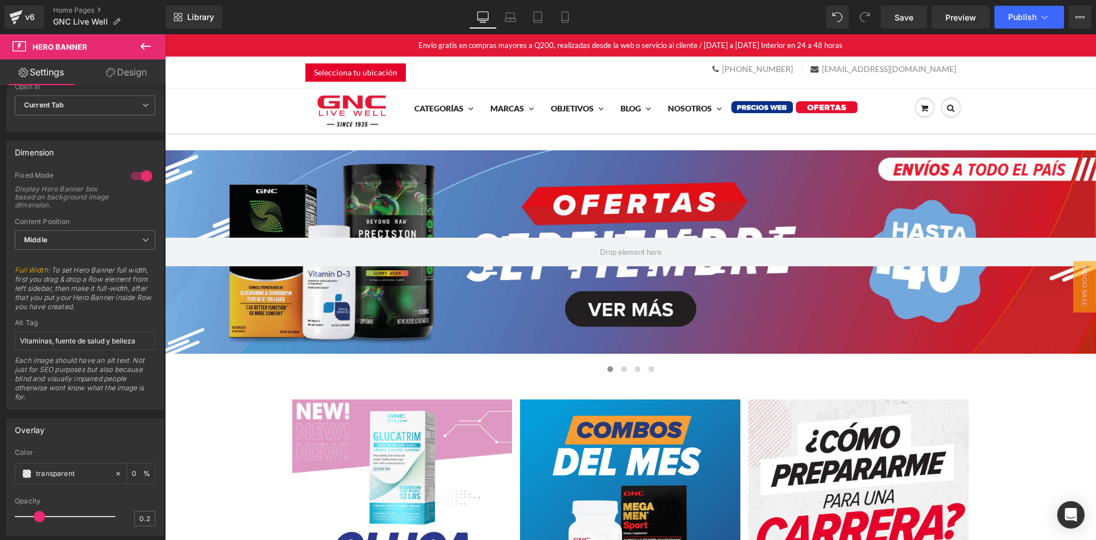
scroll to position [456, 0]
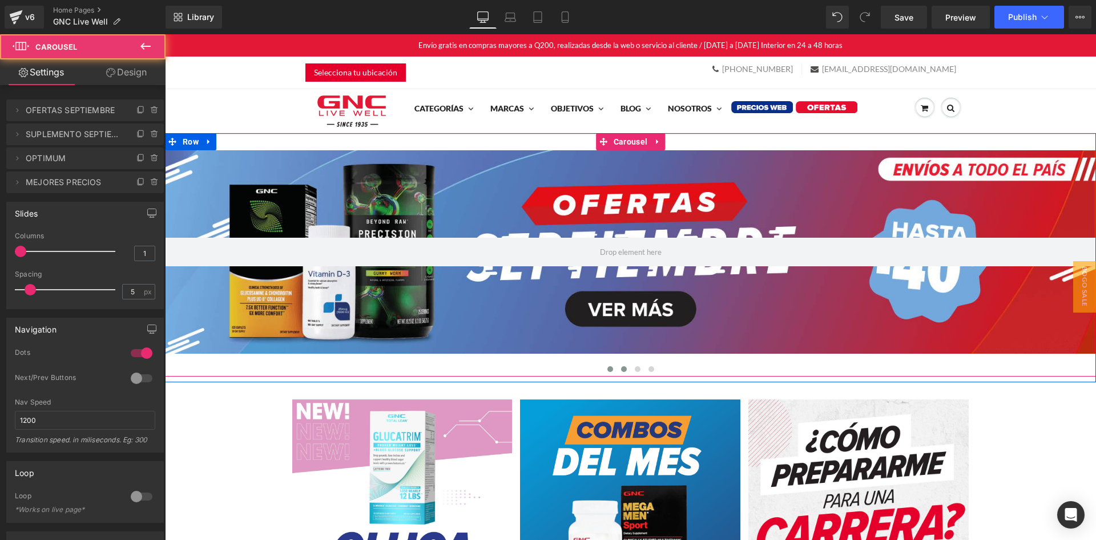
click at [621, 368] on span at bounding box center [624, 369] width 6 height 6
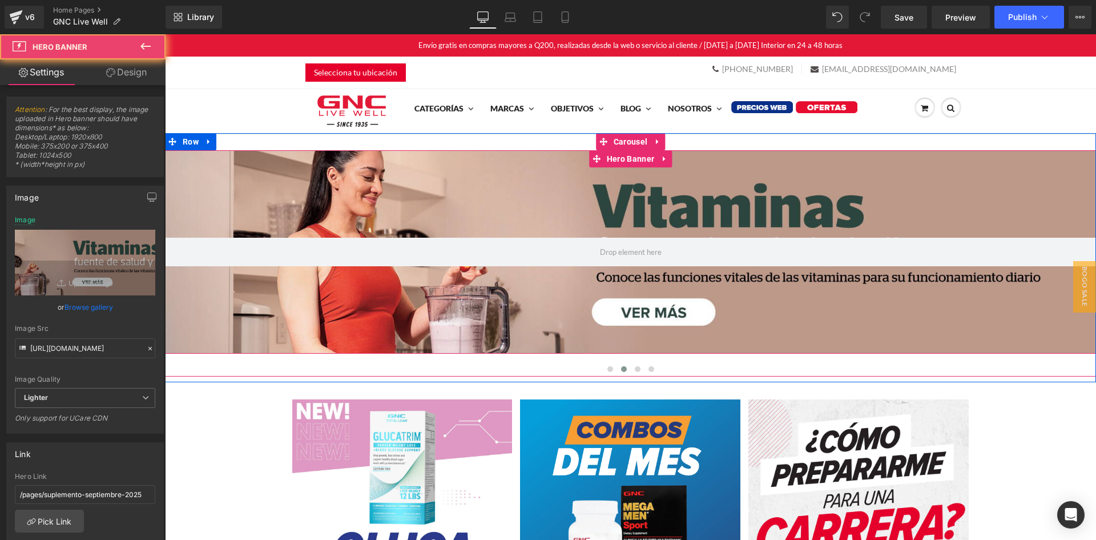
click at [585, 313] on div at bounding box center [630, 252] width 931 height 204
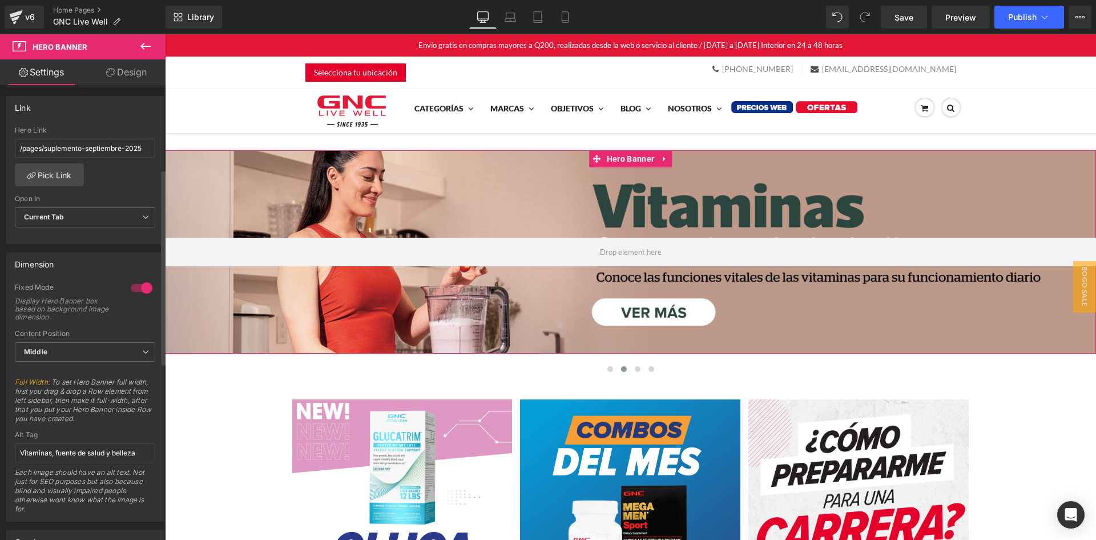
scroll to position [171, 0]
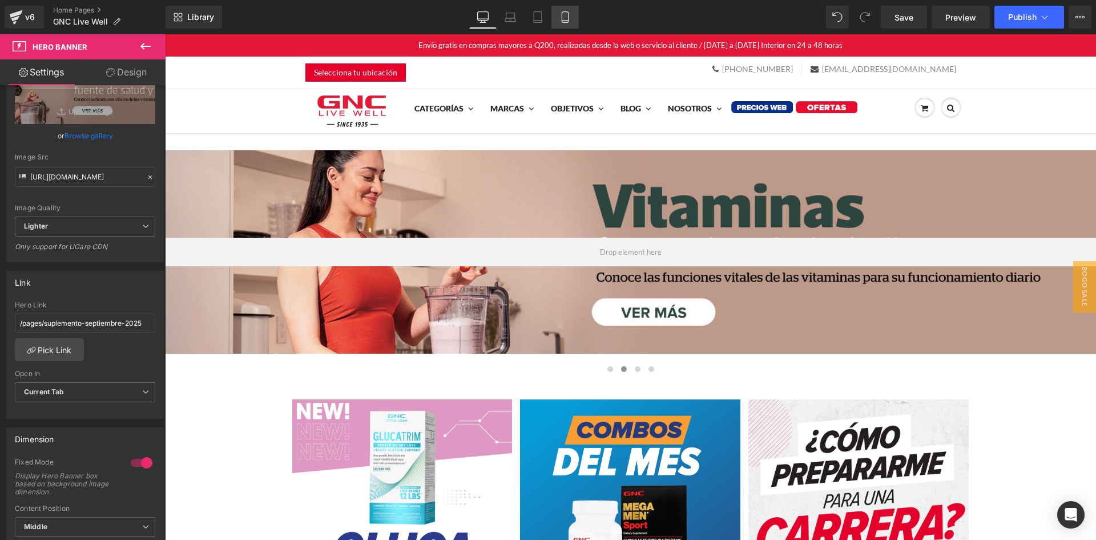
click at [581, 18] on div "Library Desktop Desktop Laptop Tablet Mobile Save Preview Publish Scheduled Vie…" at bounding box center [631, 17] width 931 height 23
click at [568, 18] on icon at bounding box center [565, 16] width 11 height 11
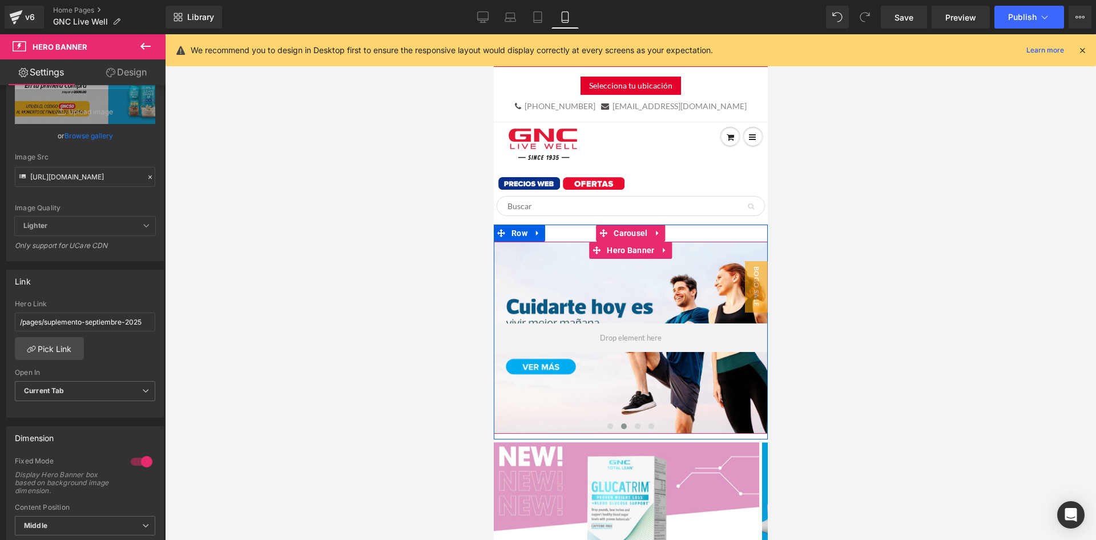
click at [633, 372] on div at bounding box center [630, 338] width 274 height 192
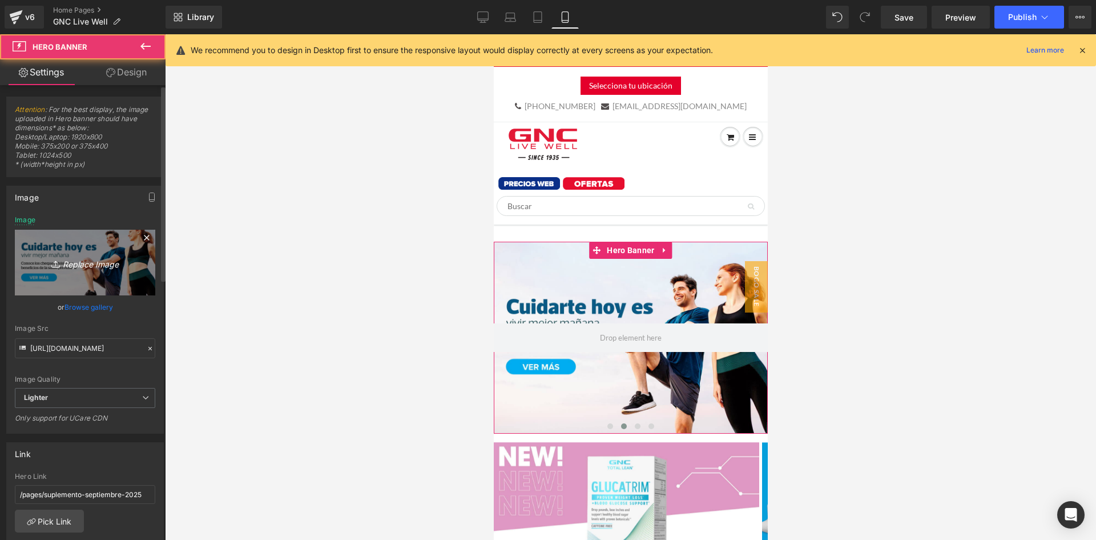
click at [107, 252] on link "Replace Image" at bounding box center [85, 263] width 140 height 66
type input "C:\fakepath\banner mobile home.jpg"
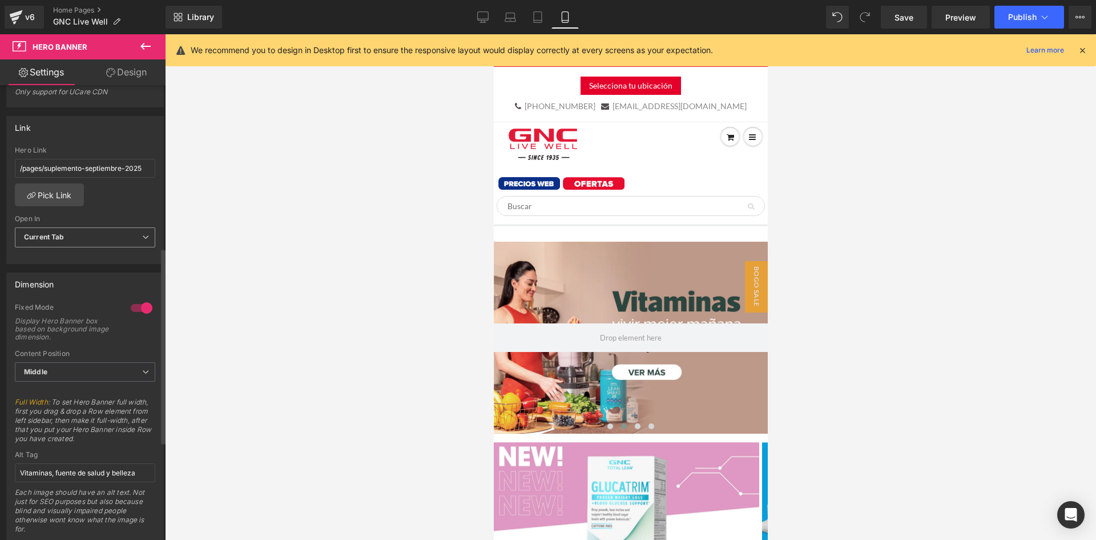
scroll to position [400, 0]
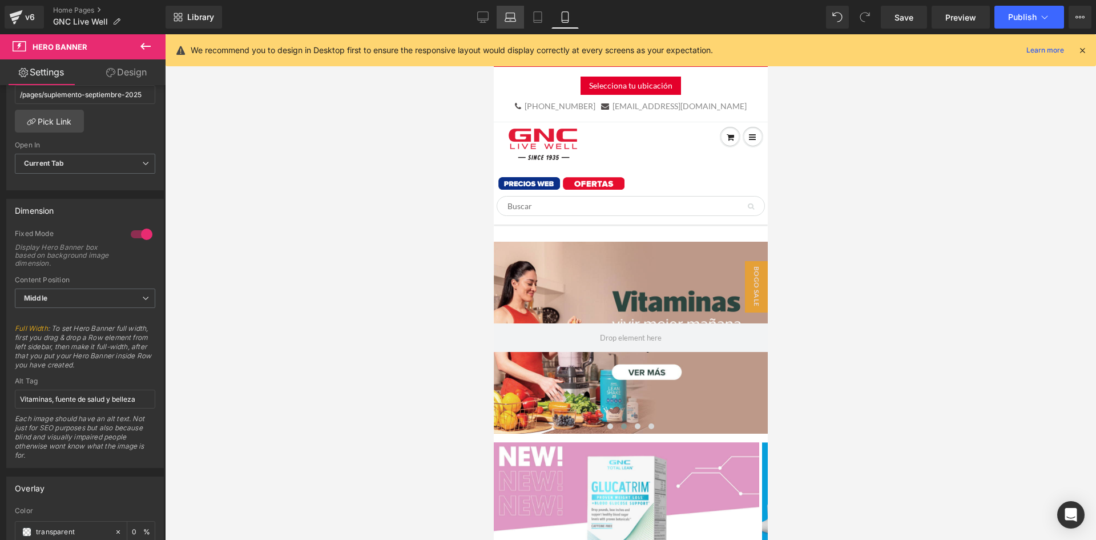
click at [515, 12] on icon at bounding box center [510, 16] width 11 height 11
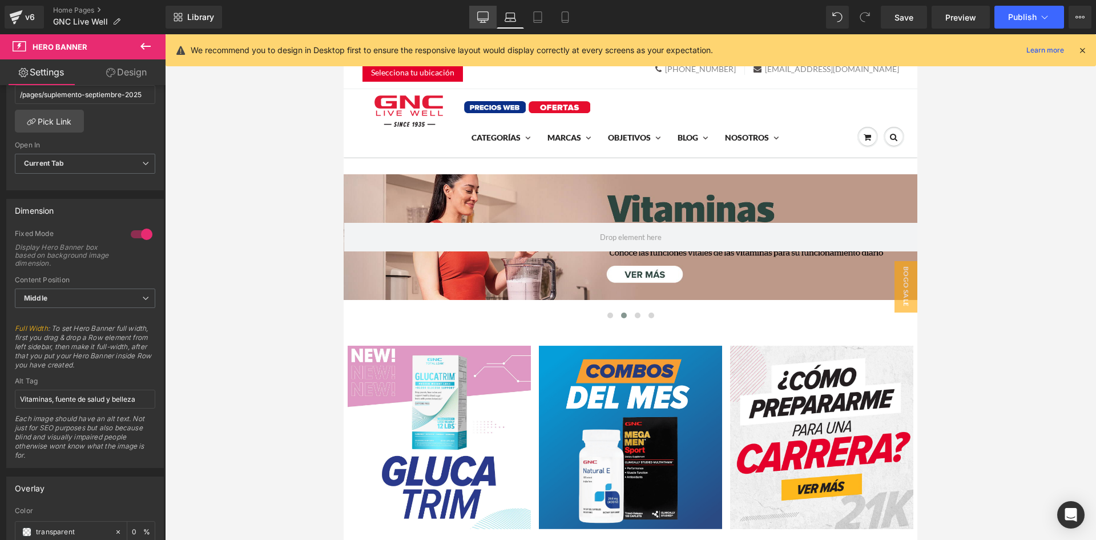
click at [479, 19] on icon at bounding box center [483, 16] width 11 height 9
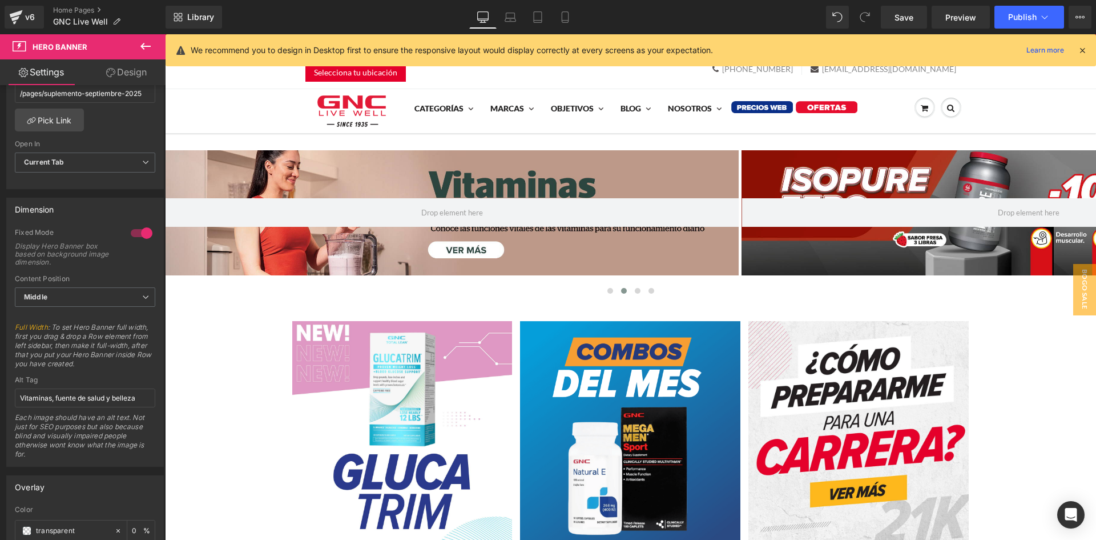
scroll to position [399, 0]
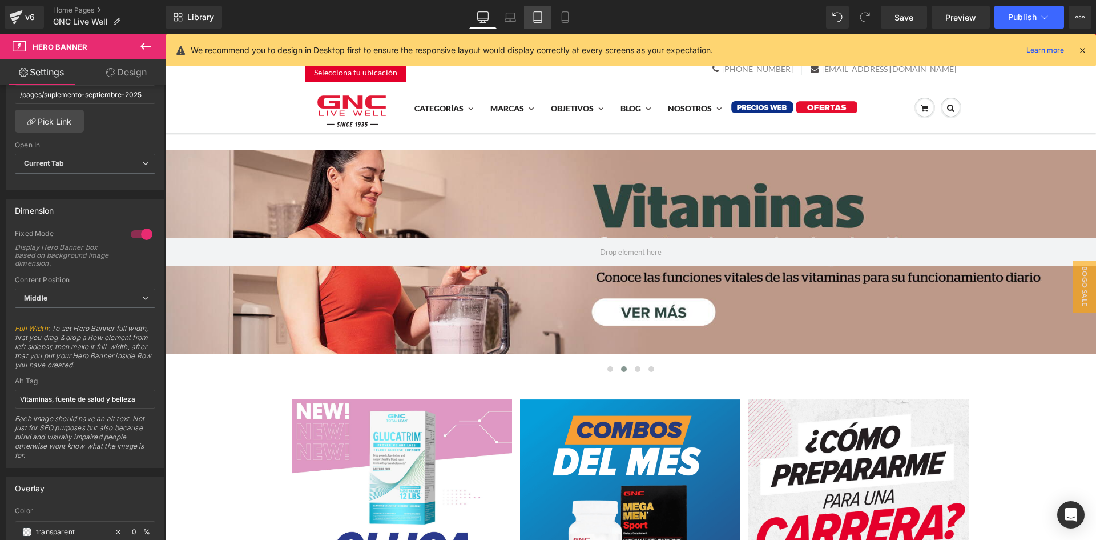
click at [536, 19] on icon at bounding box center [537, 16] width 11 height 11
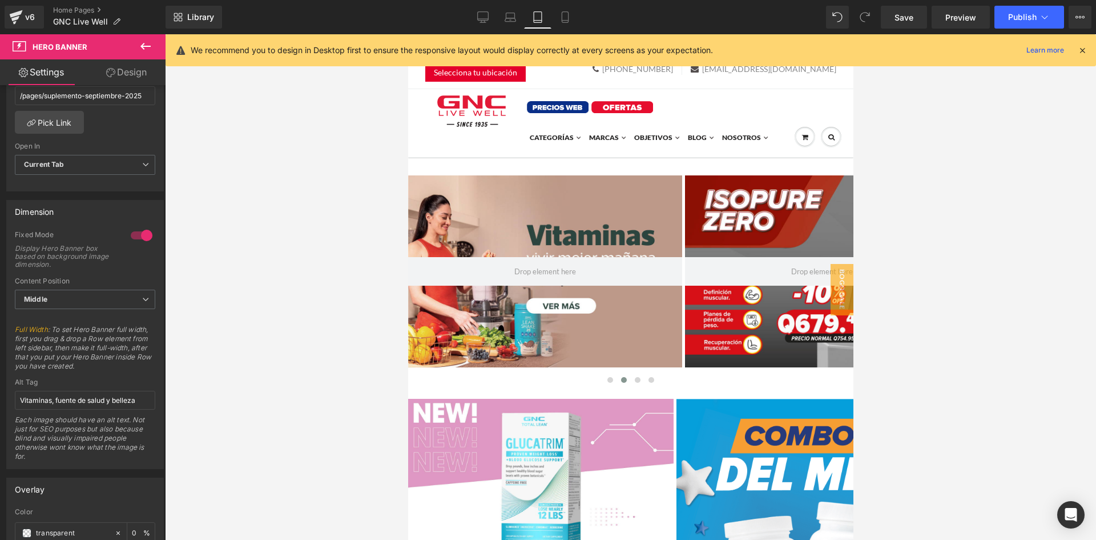
scroll to position [400, 0]
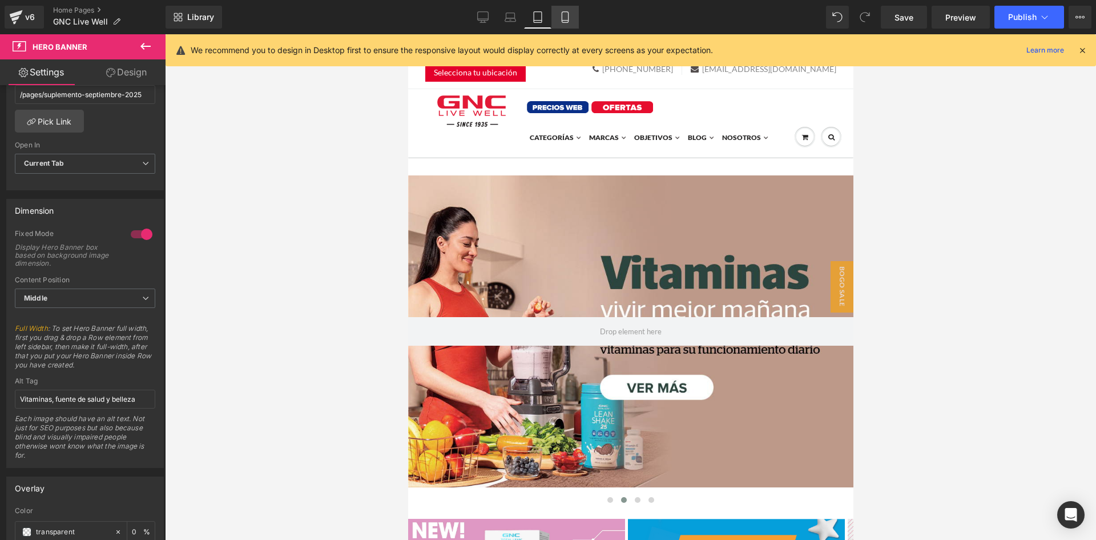
click at [564, 23] on link "Mobile" at bounding box center [565, 17] width 27 height 23
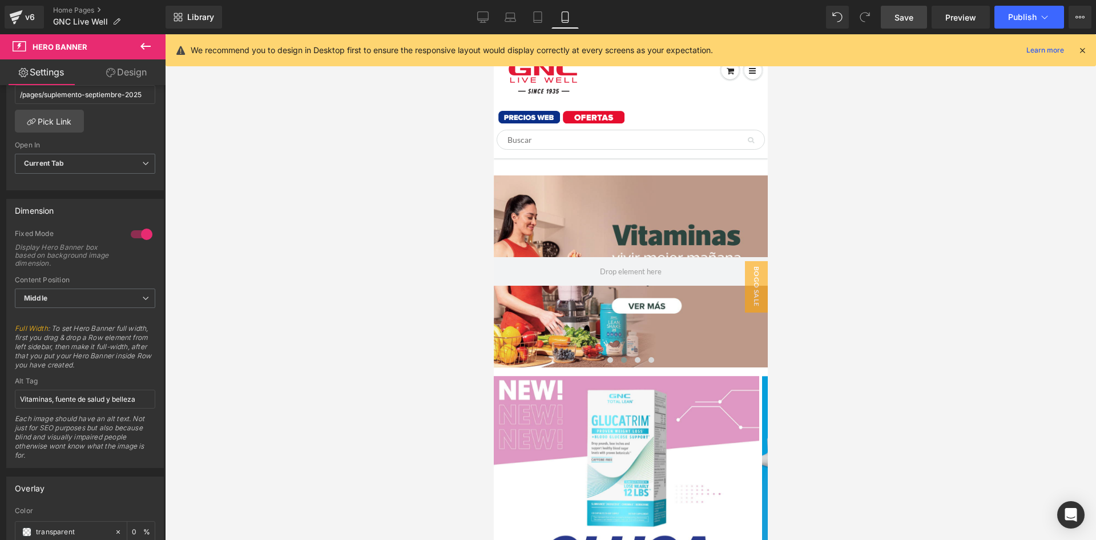
click at [906, 10] on link "Save" at bounding box center [904, 17] width 46 height 23
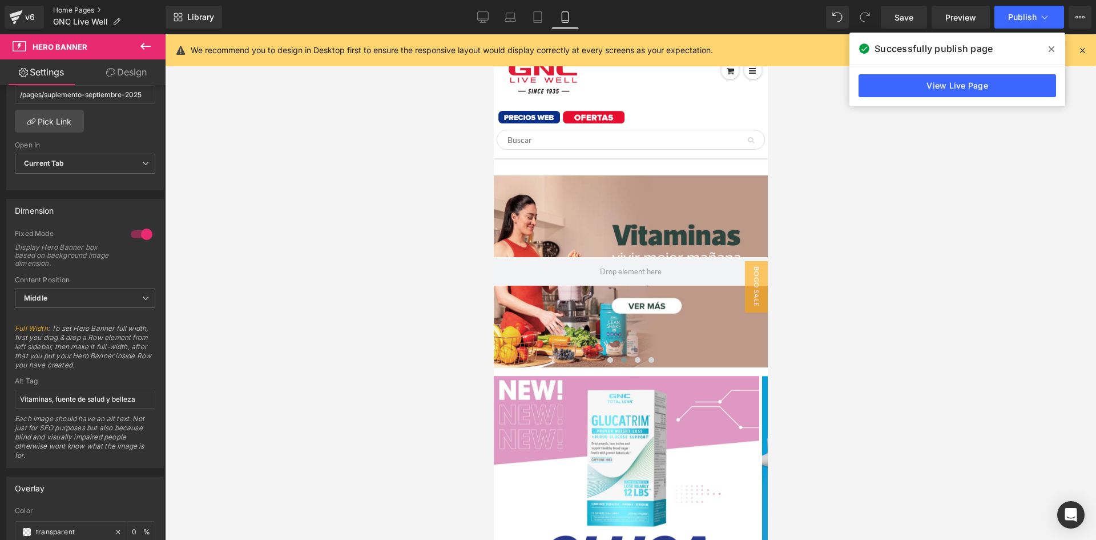
click at [66, 7] on link "Home Pages" at bounding box center [109, 10] width 112 height 9
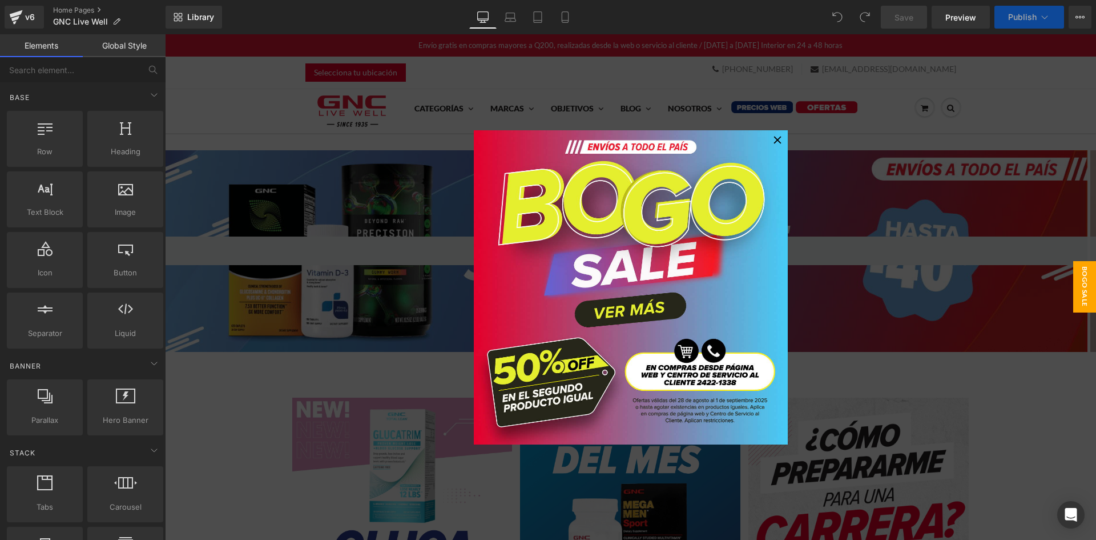
click at [774, 139] on icon at bounding box center [778, 140] width 8 height 8
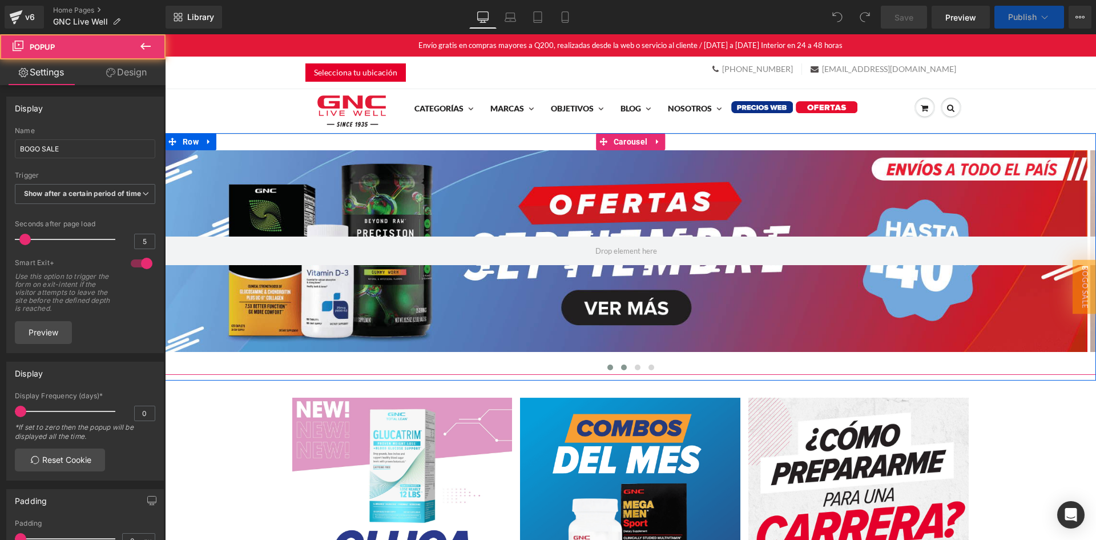
click at [622, 368] on span at bounding box center [624, 367] width 6 height 6
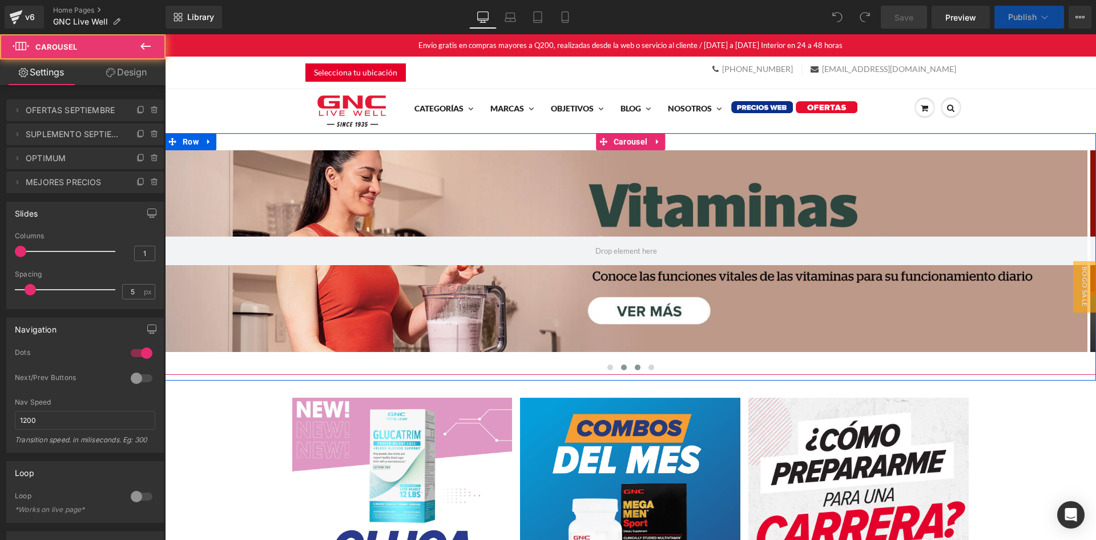
click at [636, 368] on button at bounding box center [638, 366] width 14 height 11
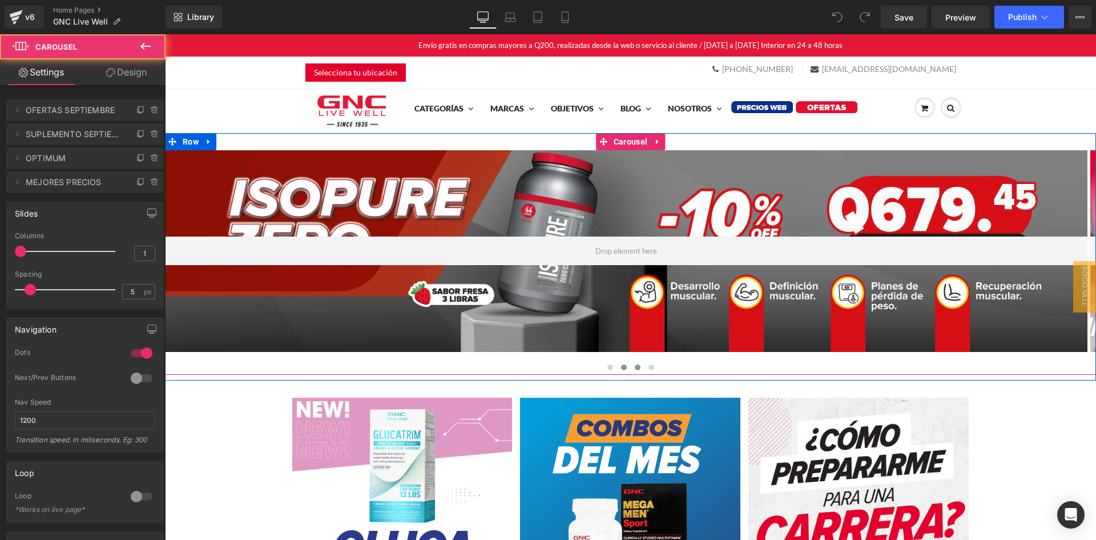
click at [623, 365] on button at bounding box center [624, 366] width 14 height 11
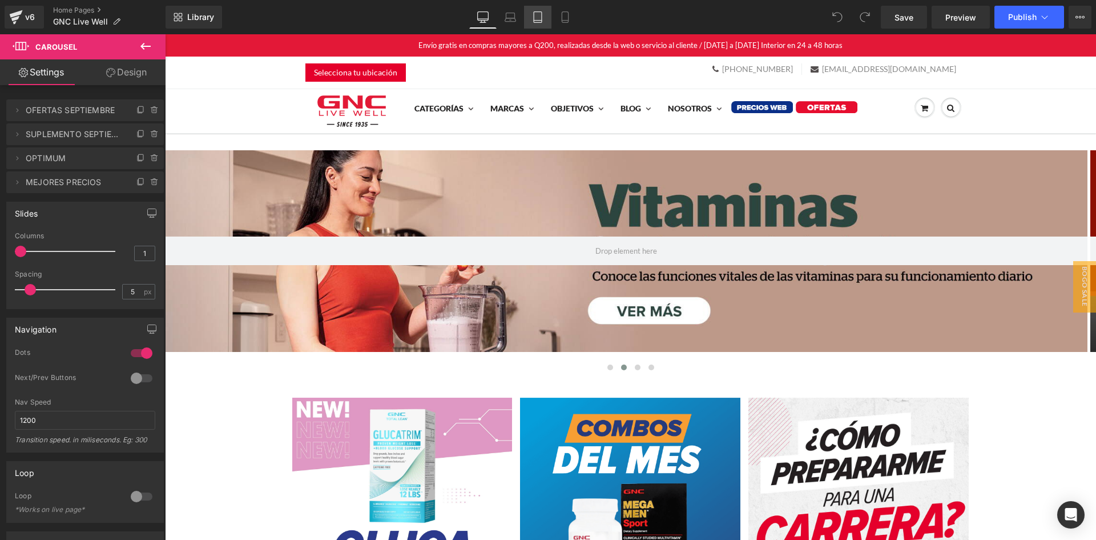
click at [540, 19] on icon at bounding box center [537, 16] width 11 height 11
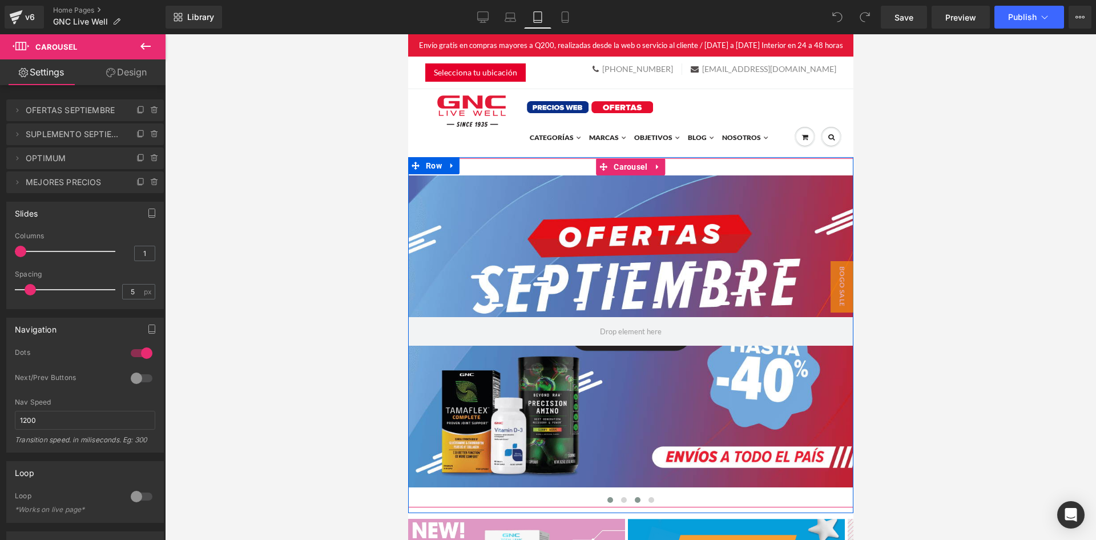
click at [634, 498] on span at bounding box center [637, 500] width 6 height 6
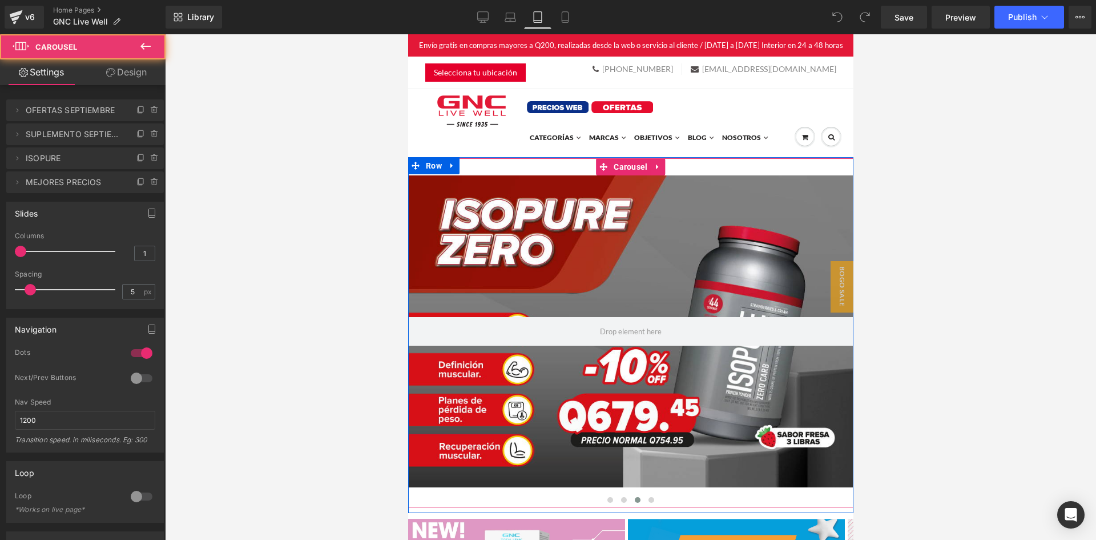
click at [630, 499] on button at bounding box center [637, 499] width 14 height 11
click at [624, 499] on button at bounding box center [624, 499] width 14 height 11
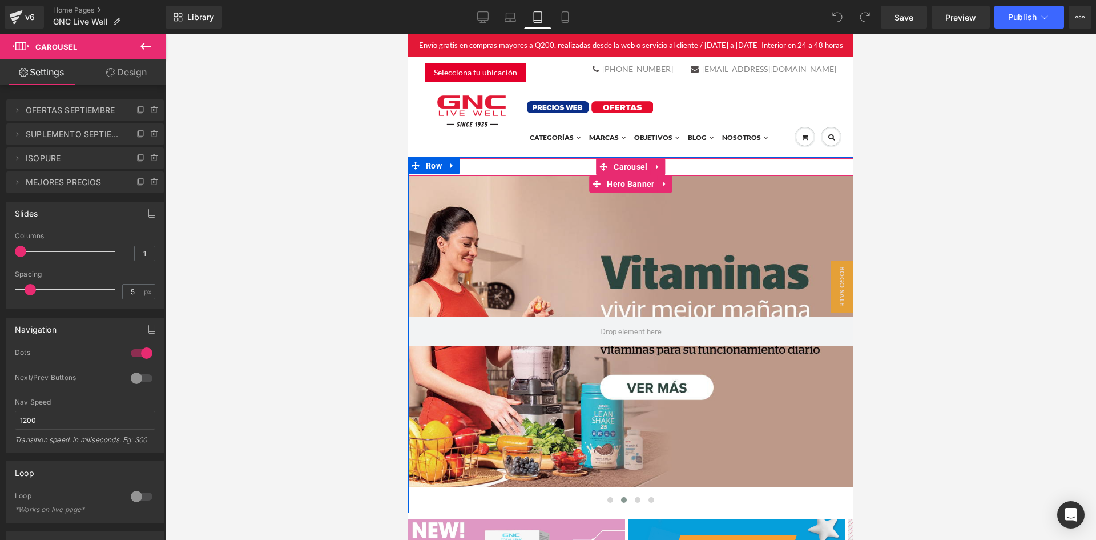
click at [606, 421] on div at bounding box center [630, 331] width 445 height 312
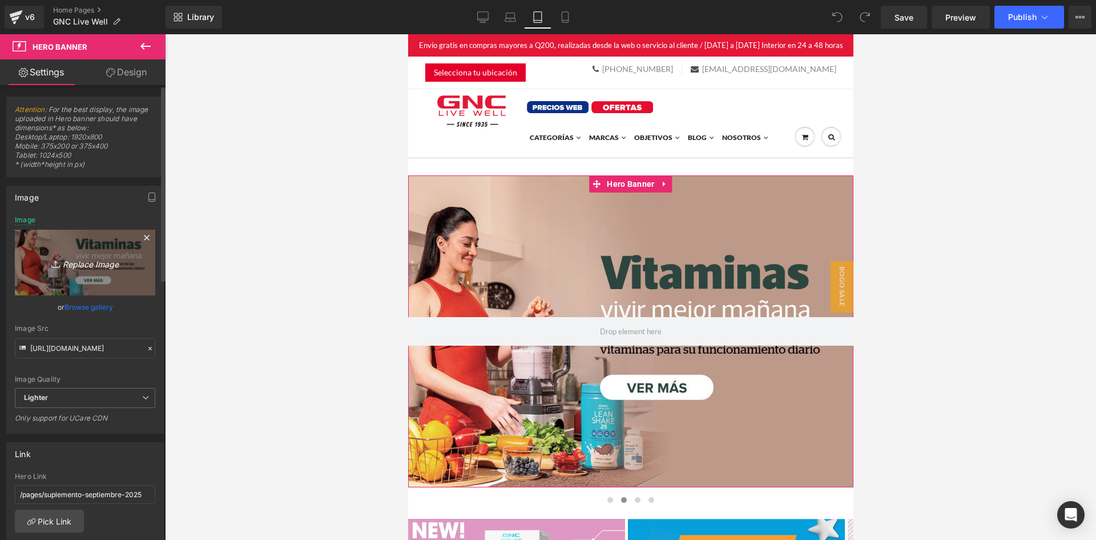
click at [89, 246] on link "Replace Image" at bounding box center [85, 263] width 140 height 66
type input "C:\fakepath\banner mobile home.jpg"
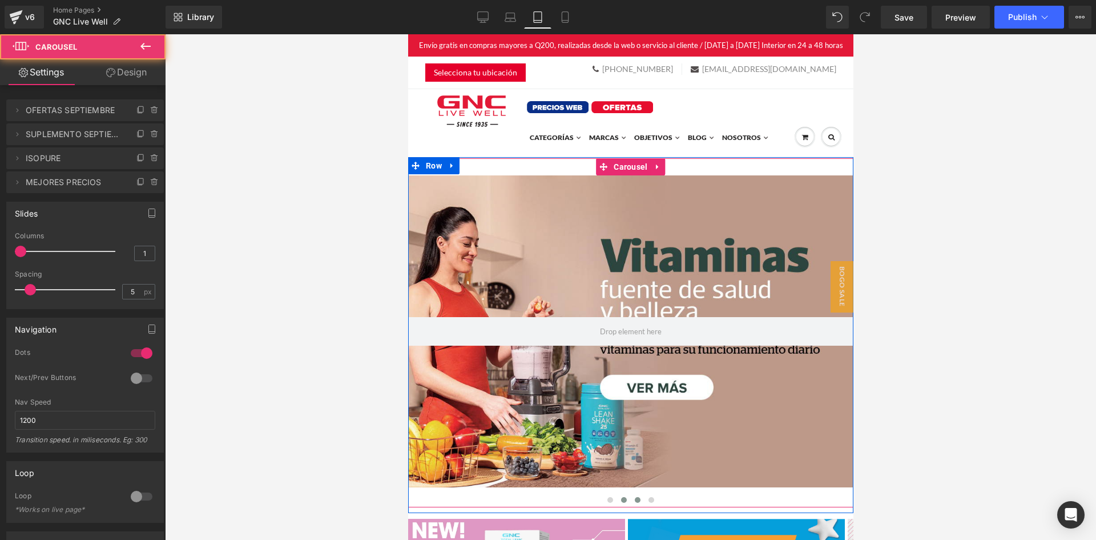
click at [636, 501] on button at bounding box center [637, 499] width 14 height 11
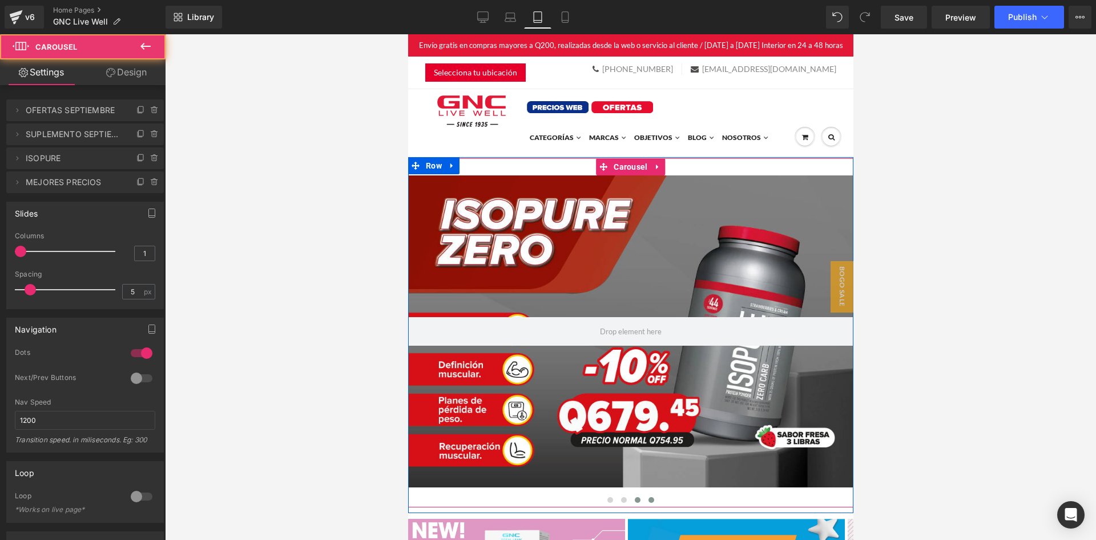
click at [650, 500] on button at bounding box center [651, 499] width 14 height 11
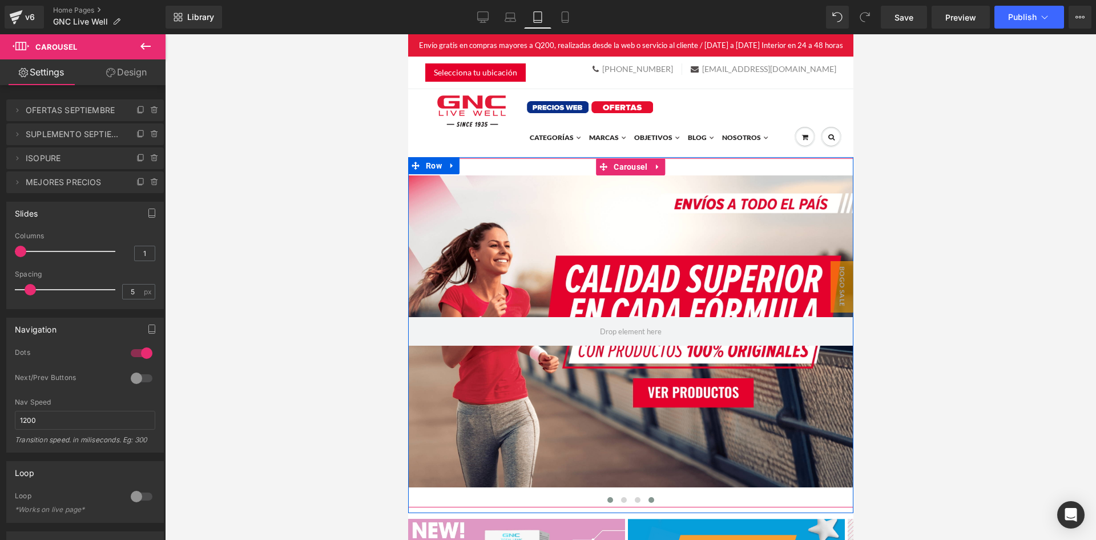
click at [607, 497] on span at bounding box center [610, 500] width 6 height 6
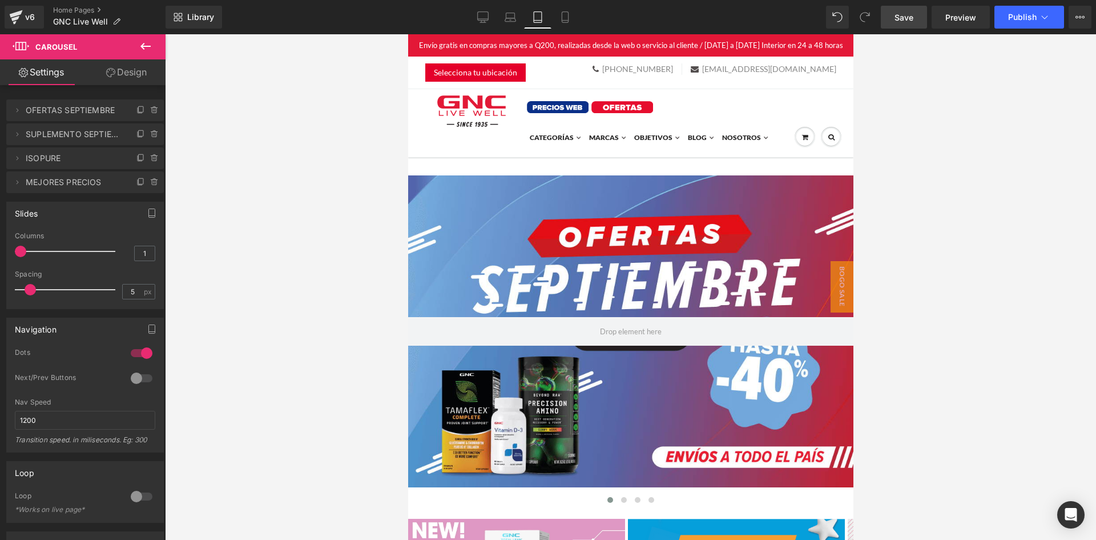
click at [903, 16] on span "Save" at bounding box center [904, 17] width 19 height 12
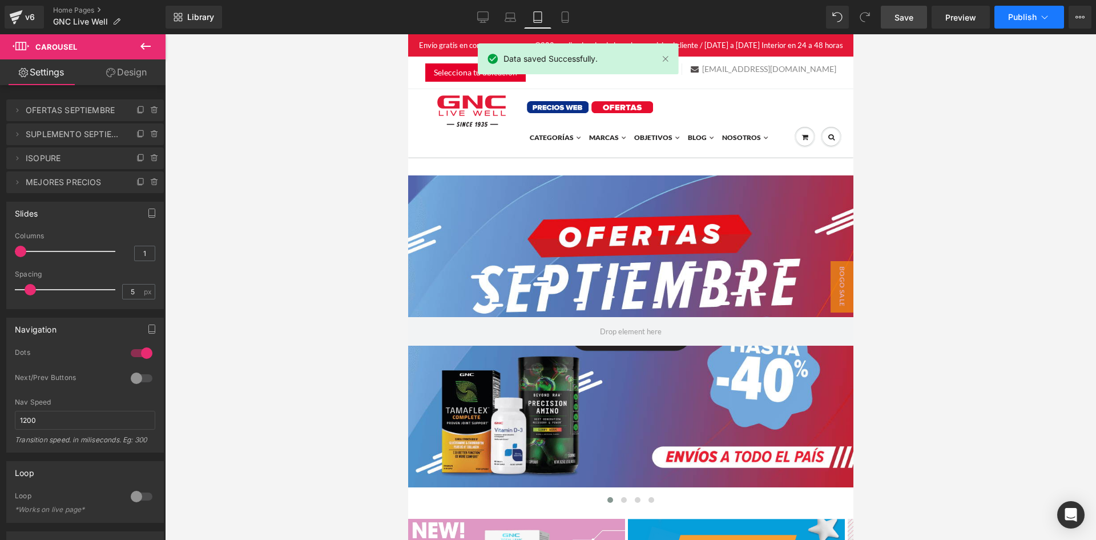
click at [1032, 21] on span "Publish" at bounding box center [1022, 17] width 29 height 9
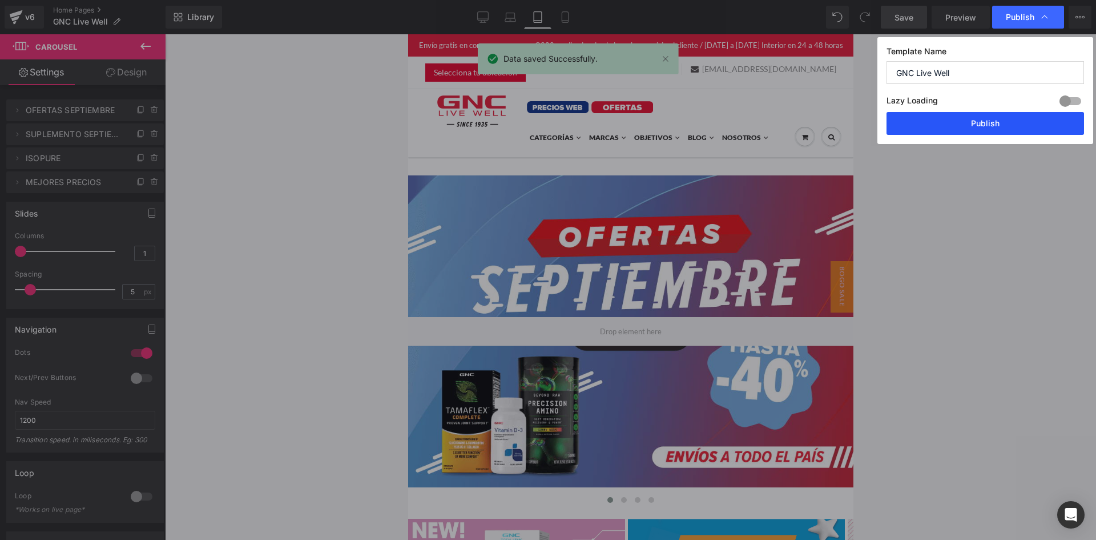
click at [1003, 116] on button "Publish" at bounding box center [986, 123] width 198 height 23
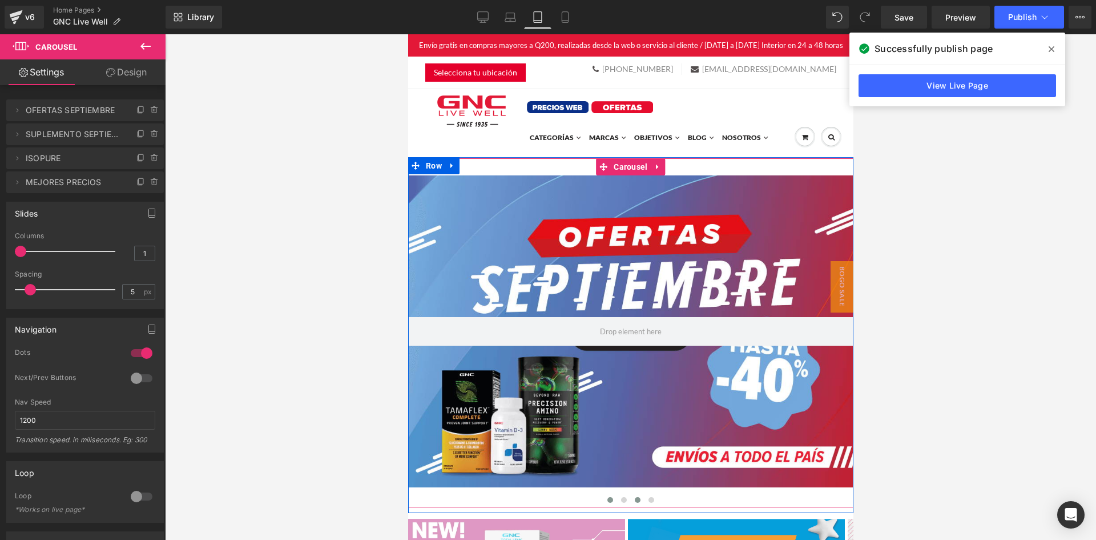
click at [635, 498] on span at bounding box center [637, 500] width 6 height 6
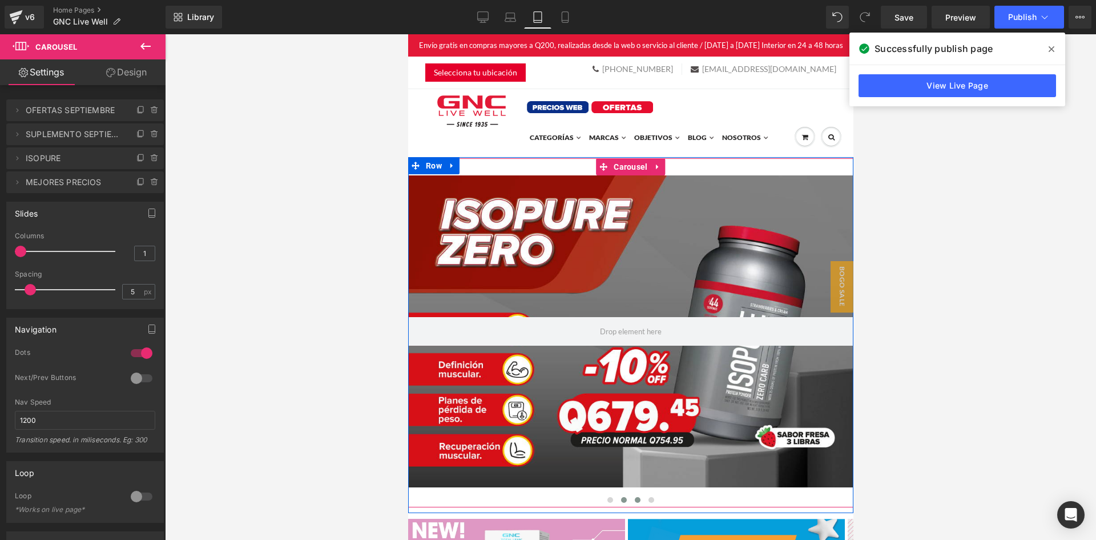
click at [624, 498] on button at bounding box center [624, 499] width 14 height 11
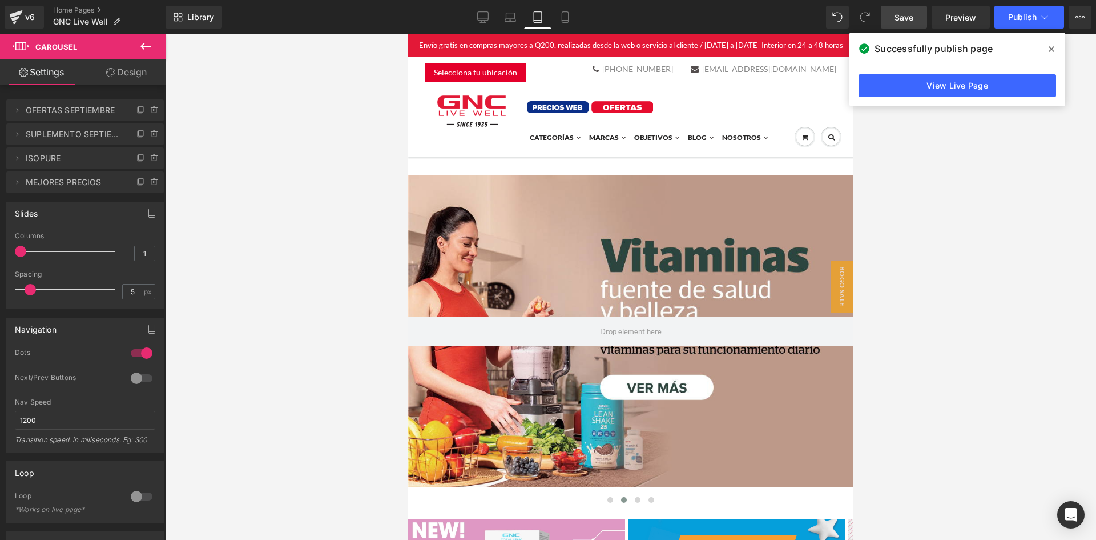
click at [896, 14] on span "Save" at bounding box center [904, 17] width 19 height 12
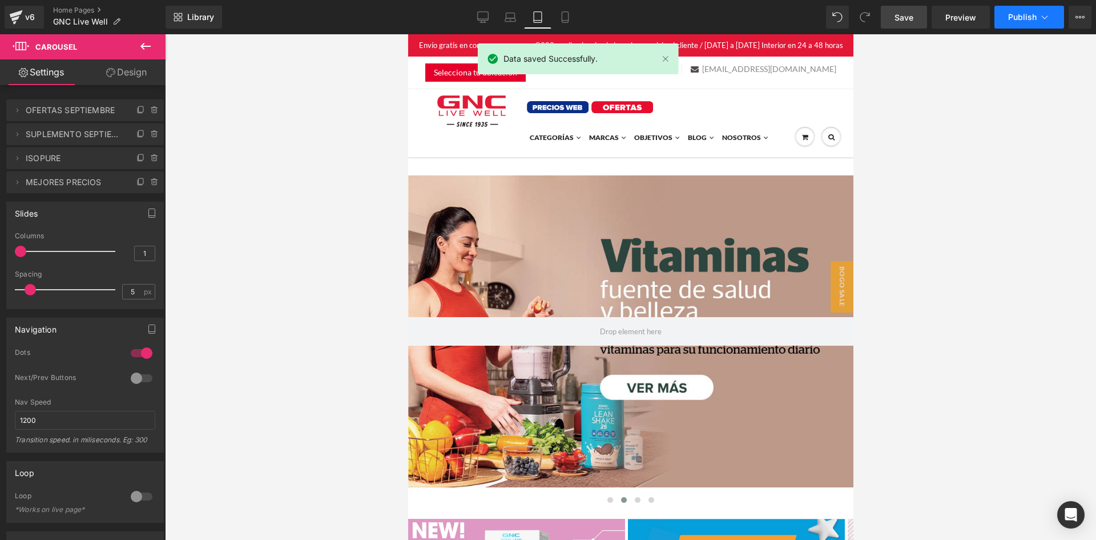
click at [1020, 11] on button "Publish" at bounding box center [1030, 17] width 70 height 23
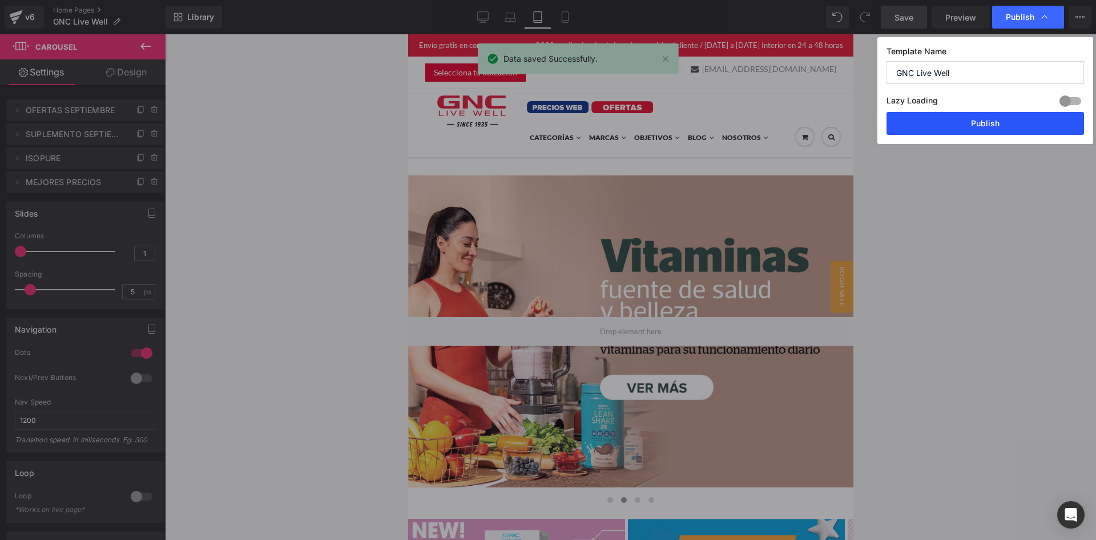
click at [1016, 122] on button "Publish" at bounding box center [986, 123] width 198 height 23
